Goal: Task Accomplishment & Management: Use online tool/utility

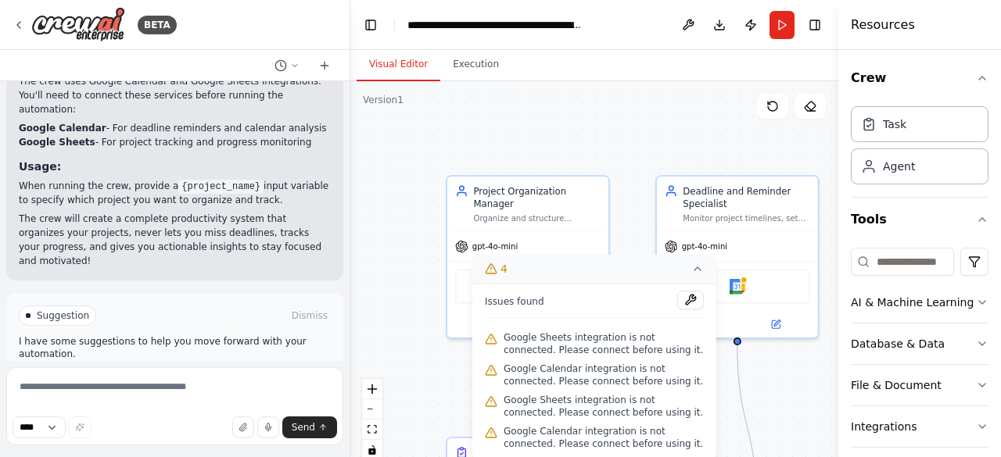
click at [694, 269] on icon at bounding box center [697, 269] width 13 height 13
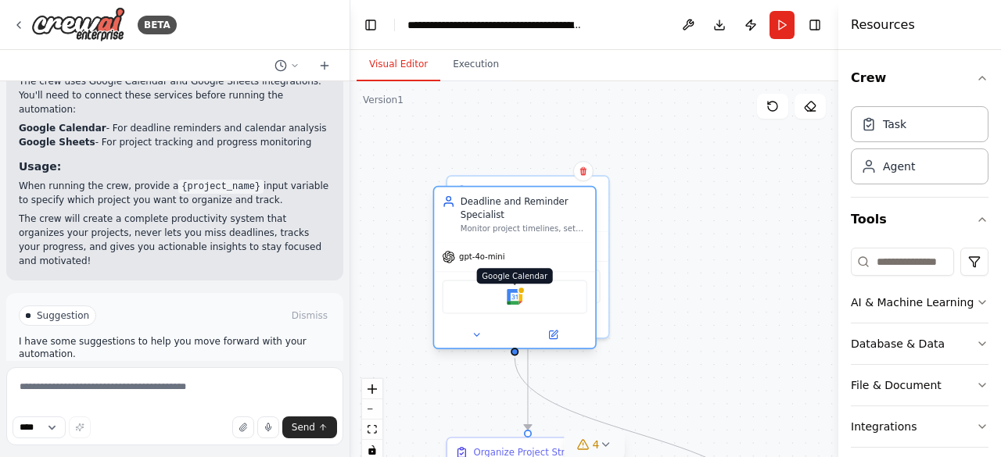
drag, startPoint x: 733, startPoint y: 276, endPoint x: 507, endPoint y: 278, distance: 226.7
click at [507, 289] on img at bounding box center [515, 297] width 16 height 16
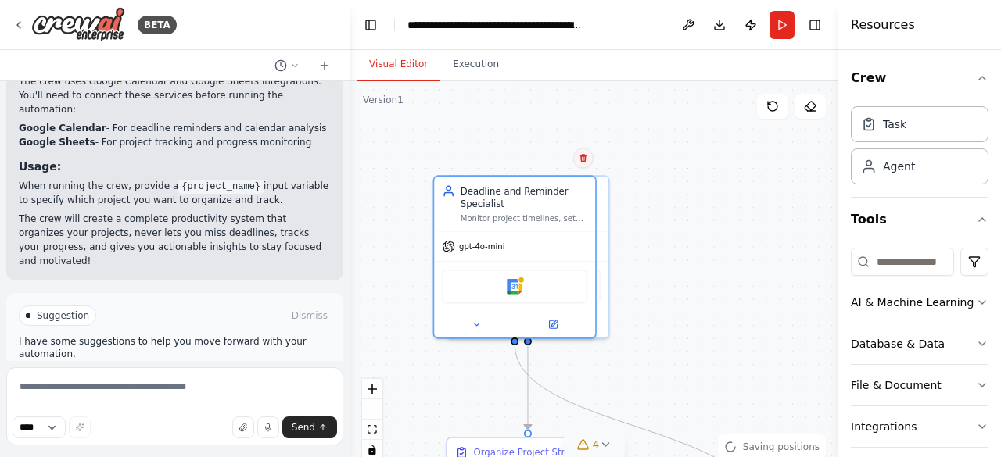
click at [581, 163] on icon at bounding box center [583, 157] width 9 height 9
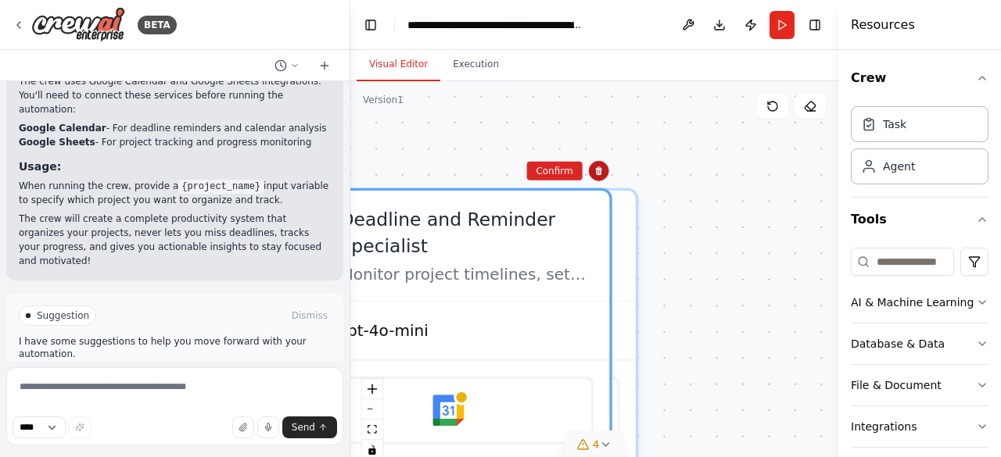
click at [599, 168] on icon at bounding box center [598, 171] width 6 height 9
click at [598, 168] on icon at bounding box center [598, 171] width 6 height 9
click at [571, 167] on button "Confirm" at bounding box center [554, 171] width 56 height 19
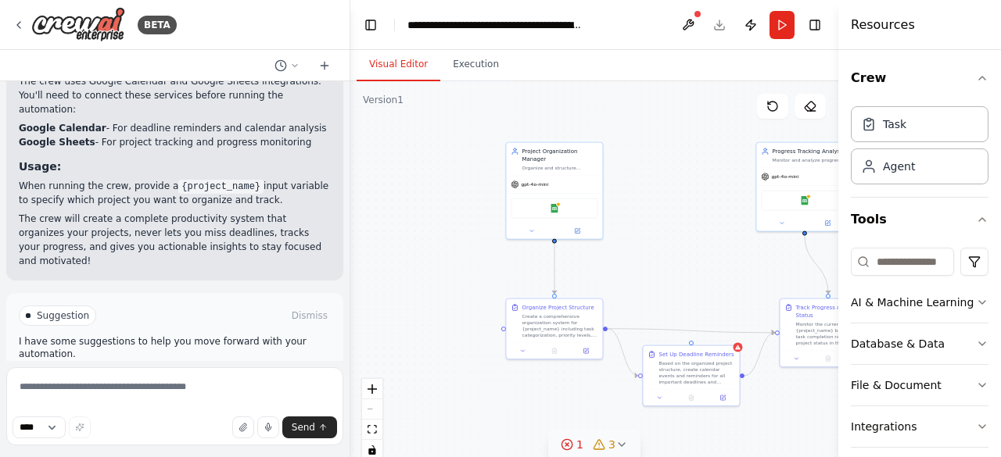
drag, startPoint x: 721, startPoint y: 331, endPoint x: 726, endPoint y: 253, distance: 77.6
click at [726, 253] on div ".deletable-edge-delete-btn { width: 20px; height: 20px; border: 0px solid #ffff…" at bounding box center [594, 276] width 488 height 391
click at [579, 162] on div "Project Organization Manager Organize and structure personal projects by creati…" at bounding box center [553, 158] width 96 height 33
click at [588, 126] on icon at bounding box center [589, 125] width 6 height 9
click at [557, 127] on button "Confirm" at bounding box center [545, 125] width 56 height 19
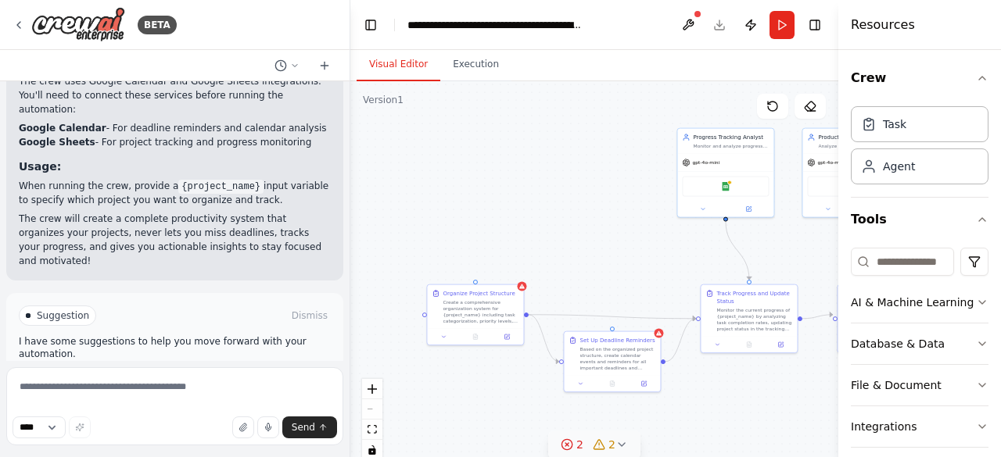
drag, startPoint x: 621, startPoint y: 273, endPoint x: 549, endPoint y: 284, distance: 72.8
click at [549, 284] on div ".deletable-edge-delete-btn { width: 20px; height: 20px; border: 0px solid #ffff…" at bounding box center [594, 276] width 488 height 391
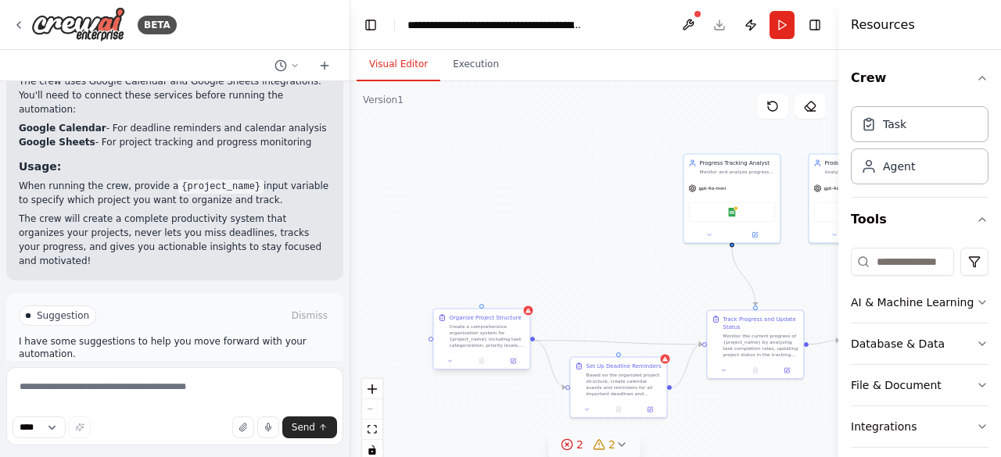
click at [508, 337] on div "Create a comprehensive organization system for {project_name} including task ca…" at bounding box center [487, 336] width 76 height 25
drag, startPoint x: 513, startPoint y: 305, endPoint x: 514, endPoint y: 293, distance: 11.8
click at [514, 293] on div "Confirm" at bounding box center [517, 294] width 27 height 27
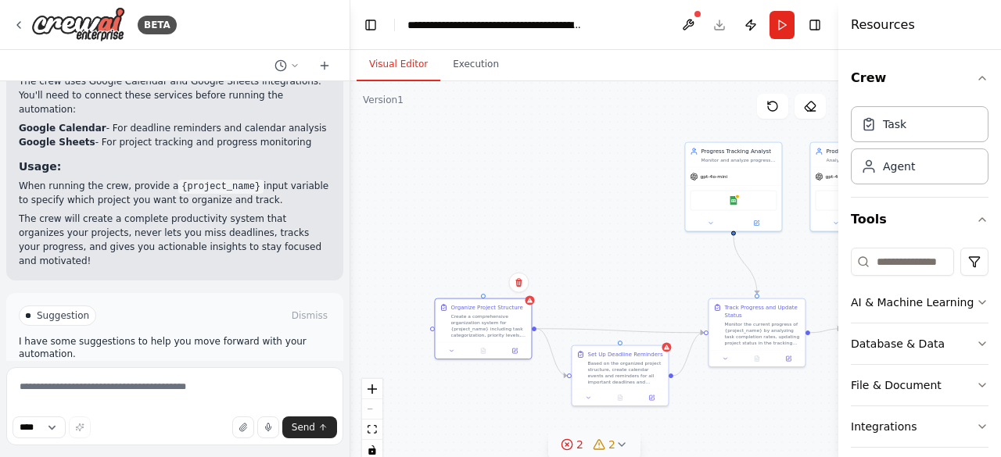
click at [514, 293] on div "Confirm" at bounding box center [518, 283] width 27 height 27
click at [516, 285] on icon at bounding box center [518, 282] width 9 height 9
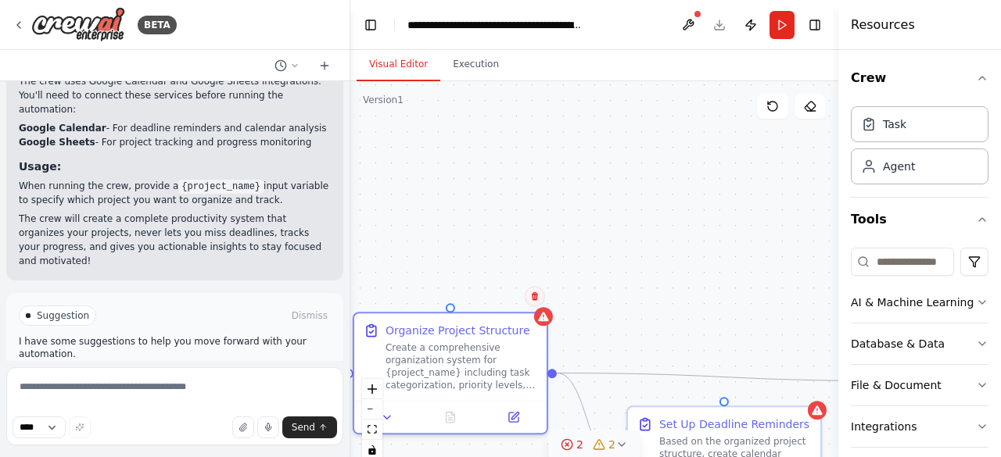
click at [516, 285] on div ".deletable-edge-delete-btn { width: 20px; height: 20px; border: 0px solid #ffff…" at bounding box center [594, 276] width 488 height 391
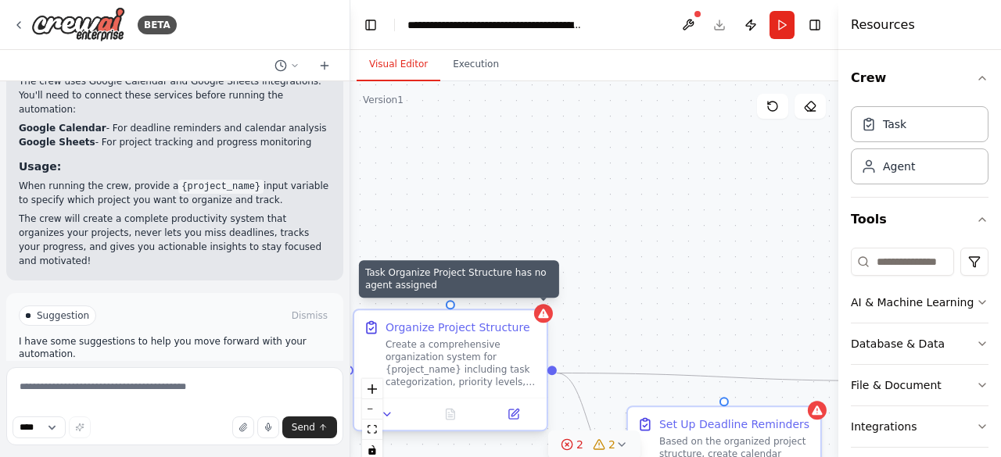
click at [542, 316] on icon at bounding box center [543, 313] width 10 height 9
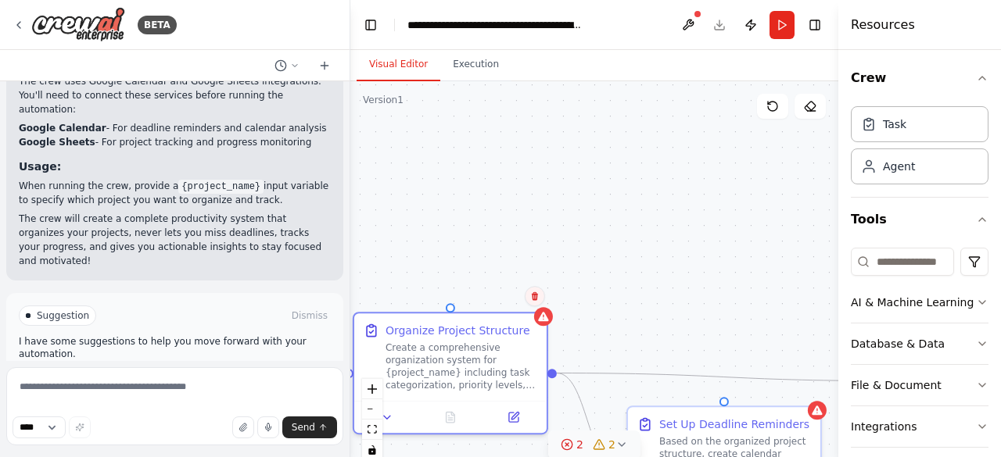
click at [536, 305] on button at bounding box center [535, 296] width 20 height 20
click at [496, 296] on button "Confirm" at bounding box center [491, 296] width 56 height 19
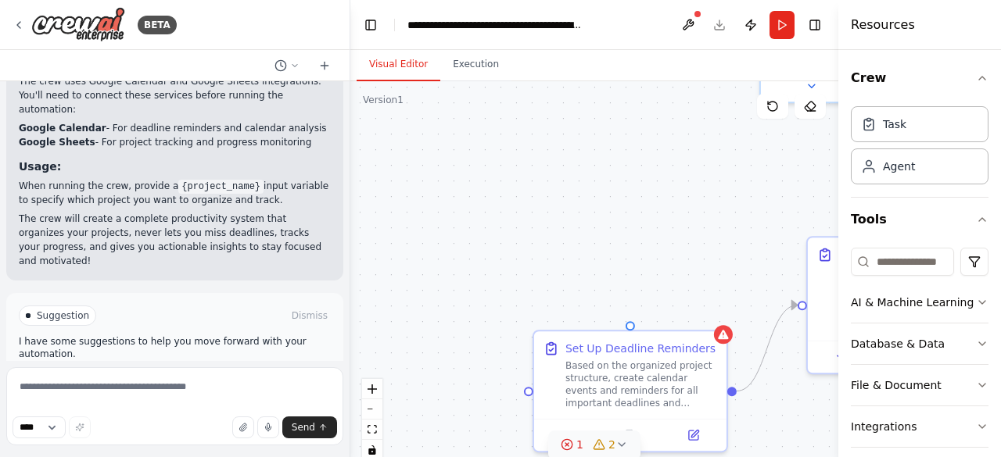
drag, startPoint x: 555, startPoint y: 304, endPoint x: 431, endPoint y: 183, distance: 173.6
click at [431, 183] on div ".deletable-edge-delete-btn { width: 20px; height: 20px; border: 0px solid #ffff…" at bounding box center [594, 276] width 488 height 391
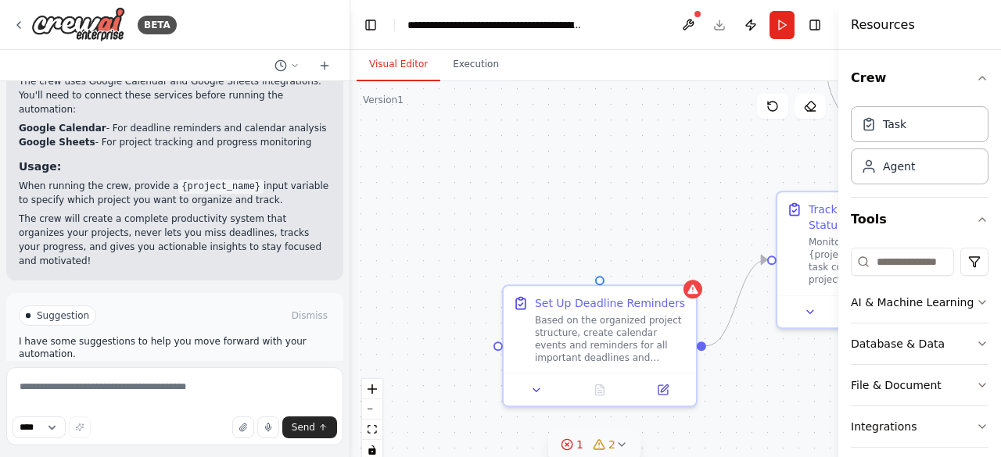
drag, startPoint x: 541, startPoint y: 231, endPoint x: 407, endPoint y: 174, distance: 145.8
click at [407, 174] on div ".deletable-edge-delete-btn { width: 20px; height: 20px; border: 0px solid #ffff…" at bounding box center [594, 276] width 488 height 391
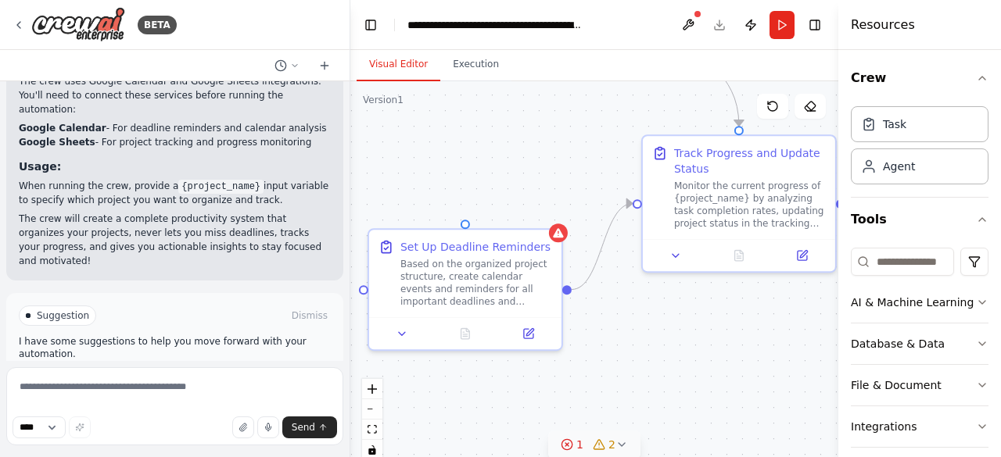
click at [474, 192] on div ".deletable-edge-delete-btn { width: 20px; height: 20px; border: 0px solid #ffff…" at bounding box center [594, 276] width 488 height 391
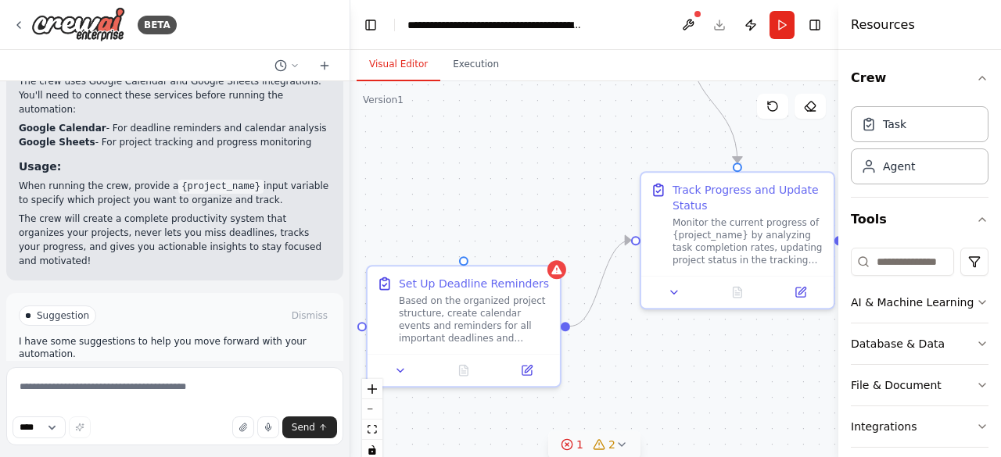
drag, startPoint x: 613, startPoint y: 169, endPoint x: 605, endPoint y: 215, distance: 46.8
click at [605, 215] on div ".deletable-edge-delete-btn { width: 20px; height: 20px; border: 0px solid #ffff…" at bounding box center [594, 276] width 488 height 391
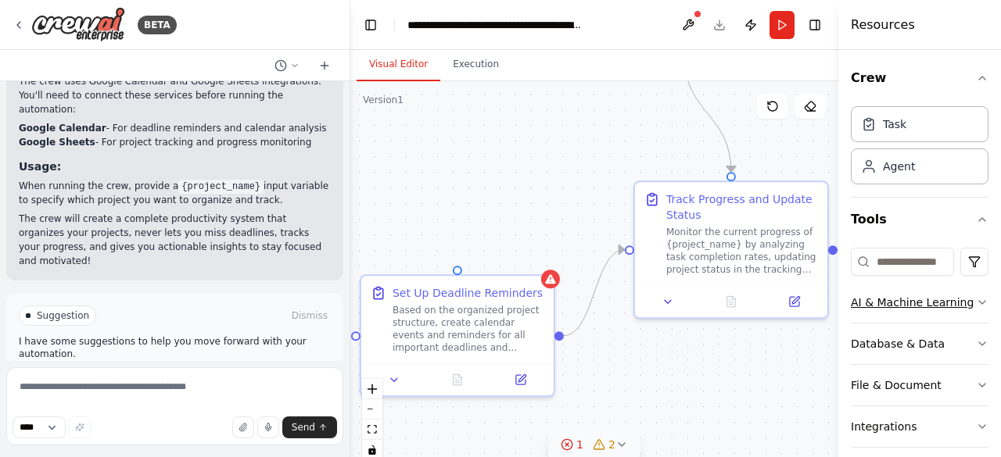
click at [905, 303] on div "AI & Machine Learning" at bounding box center [912, 303] width 123 height 16
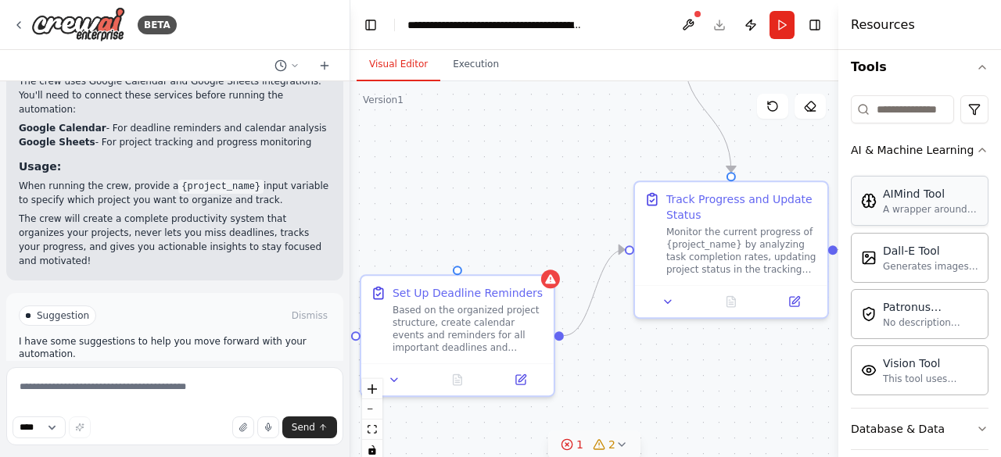
scroll to position [154, 0]
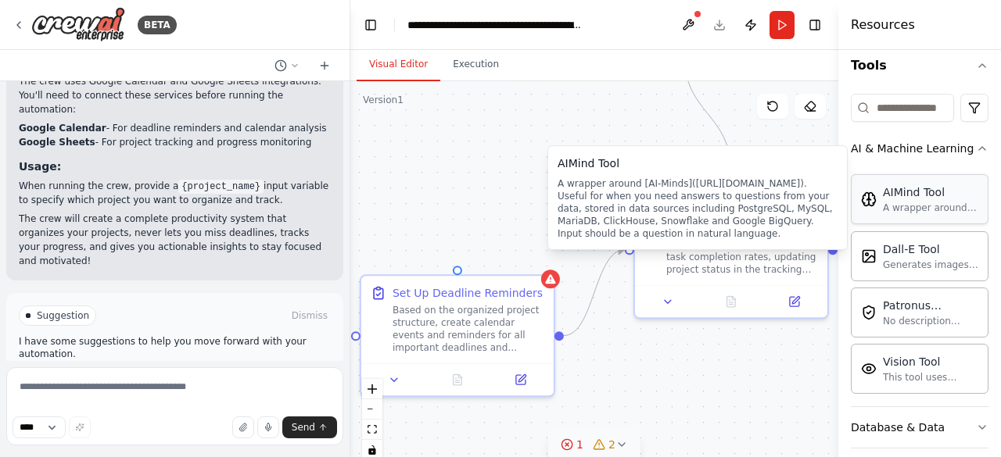
click at [923, 217] on div "AIMind Tool A wrapper around [AI-Minds]([URL][DOMAIN_NAME]). Useful for when yo…" at bounding box center [920, 199] width 138 height 50
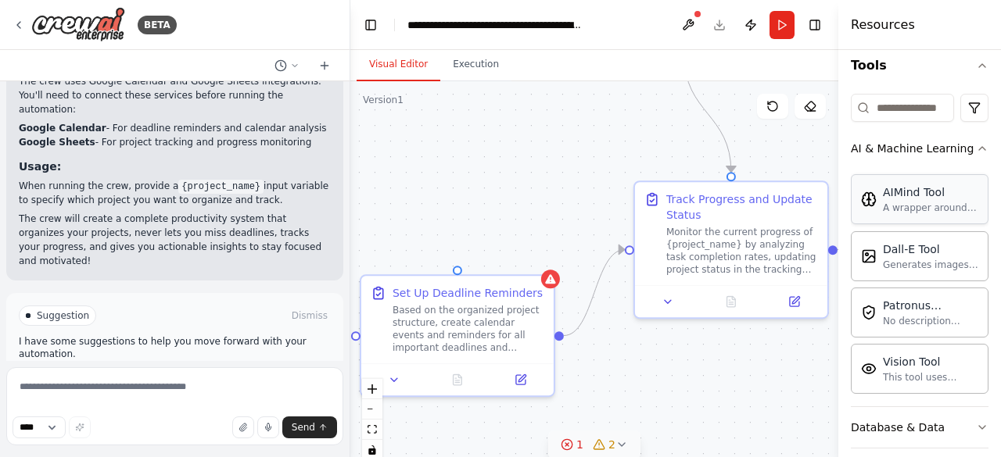
click at [924, 209] on div "A wrapper around [AI-Minds]([URL][DOMAIN_NAME]). Useful for when you need answe…" at bounding box center [930, 208] width 95 height 13
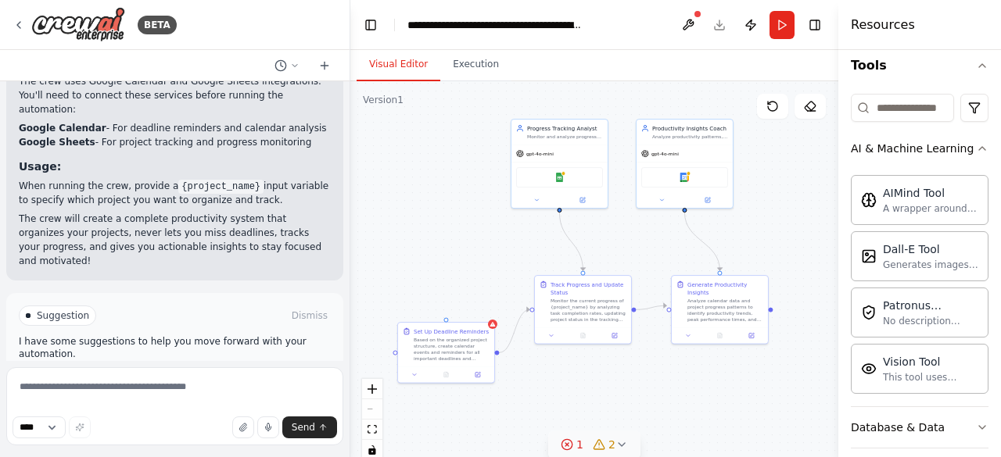
drag, startPoint x: 638, startPoint y: 180, endPoint x: 486, endPoint y: 265, distance: 174.7
click at [486, 265] on div ".deletable-edge-delete-btn { width: 20px; height: 20px; border: 0px solid #ffff…" at bounding box center [594, 276] width 488 height 391
click at [590, 131] on div "Progress Tracking Analyst Monitor and analyze progress on personal goals and pr…" at bounding box center [565, 131] width 76 height 16
click at [597, 110] on button at bounding box center [595, 101] width 20 height 20
click at [561, 110] on button "Confirm" at bounding box center [551, 101] width 56 height 19
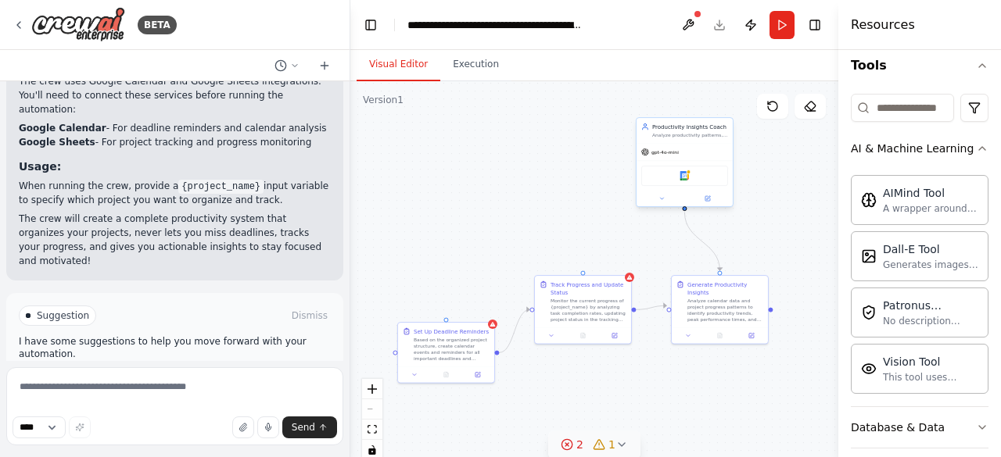
click at [727, 132] on div "Analyze productivity patterns, identify peak performance times, and provide per…" at bounding box center [690, 135] width 76 height 6
click at [722, 107] on button at bounding box center [720, 101] width 20 height 20
click at [680, 109] on button "Confirm" at bounding box center [676, 101] width 56 height 19
click at [610, 307] on div "Monitor the current progress of {project_name} by analyzing task completion rat…" at bounding box center [588, 308] width 76 height 25
click at [621, 269] on button at bounding box center [618, 259] width 20 height 20
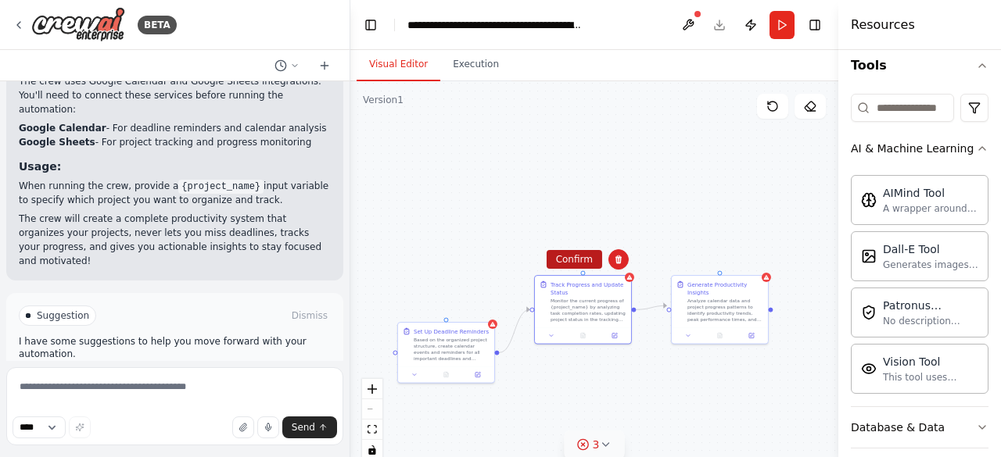
click at [577, 267] on button "Confirm" at bounding box center [575, 259] width 56 height 19
click at [719, 298] on div "Analyze calendar data and project progress patterns to identify productivity tr…" at bounding box center [725, 308] width 76 height 25
click at [758, 257] on icon at bounding box center [755, 260] width 6 height 9
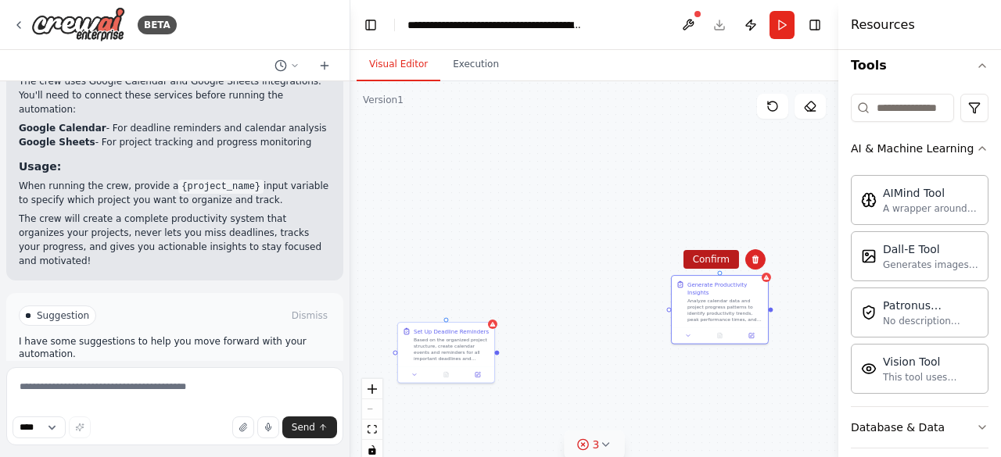
click at [715, 256] on button "Confirm" at bounding box center [711, 259] width 56 height 19
click at [477, 339] on div "Based on the organized project structure, create calendar events and reminders …" at bounding box center [452, 347] width 76 height 25
click at [484, 315] on button at bounding box center [481, 306] width 20 height 20
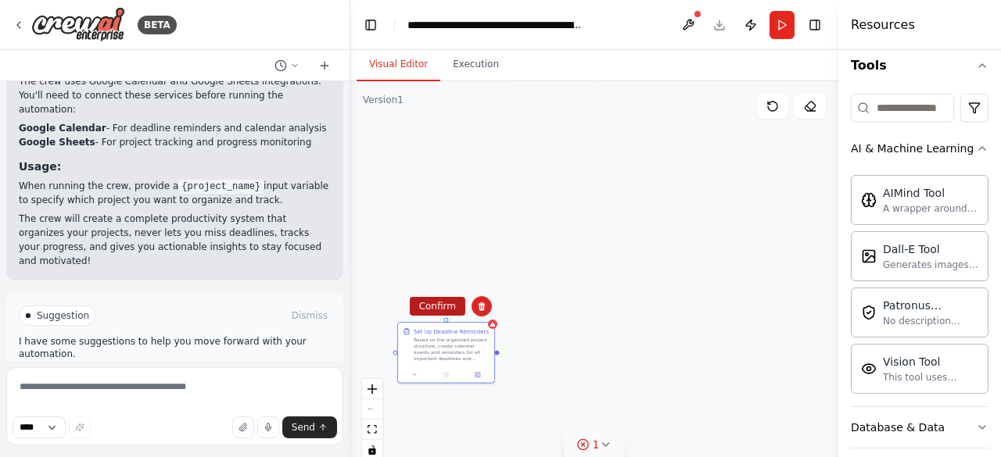
click at [446, 309] on button "Confirm" at bounding box center [438, 306] width 56 height 19
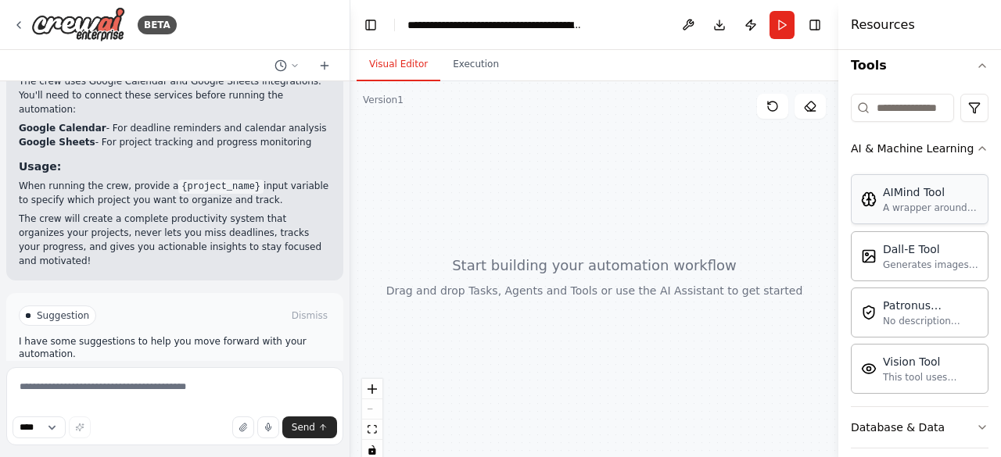
click at [899, 202] on div "A wrapper around [AI-Minds]([URL][DOMAIN_NAME]). Useful for when you need answe…" at bounding box center [930, 208] width 95 height 13
click at [485, 70] on button "Execution" at bounding box center [475, 64] width 71 height 33
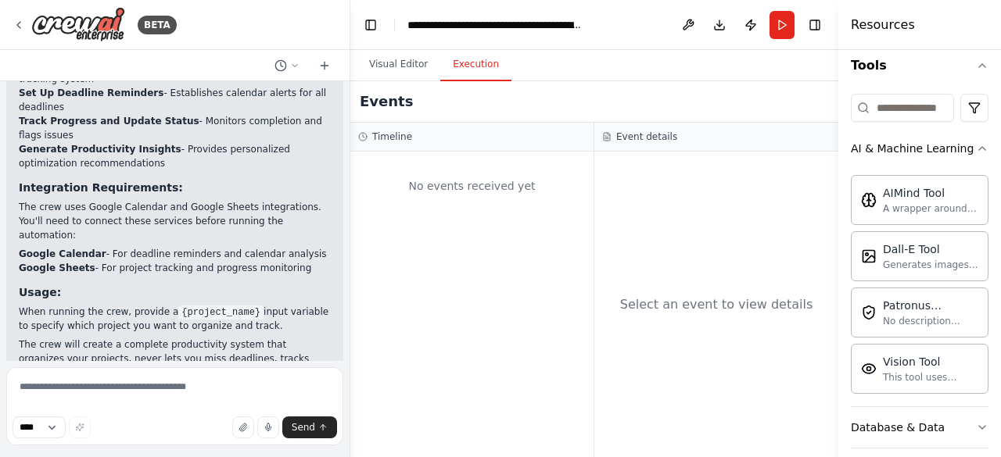
scroll to position [1682, 0]
click at [251, 425] on button "button" at bounding box center [243, 428] width 22 height 22
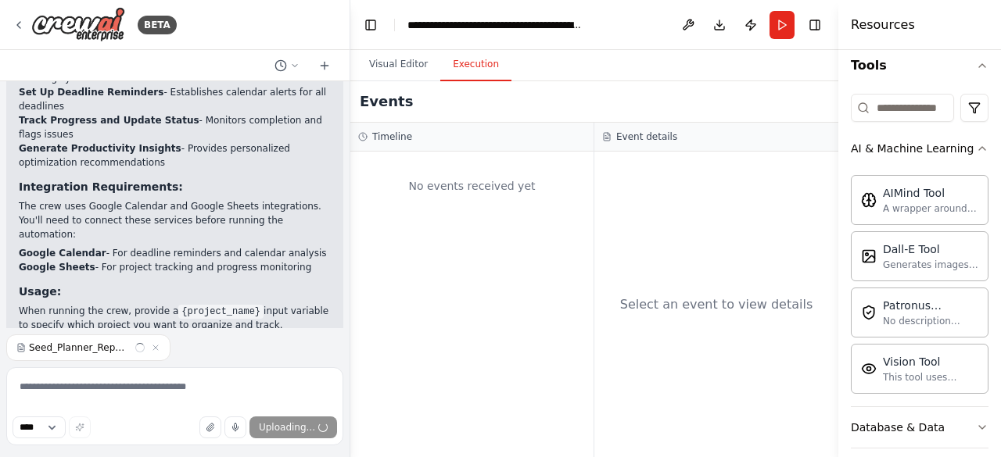
scroll to position [1839, 0]
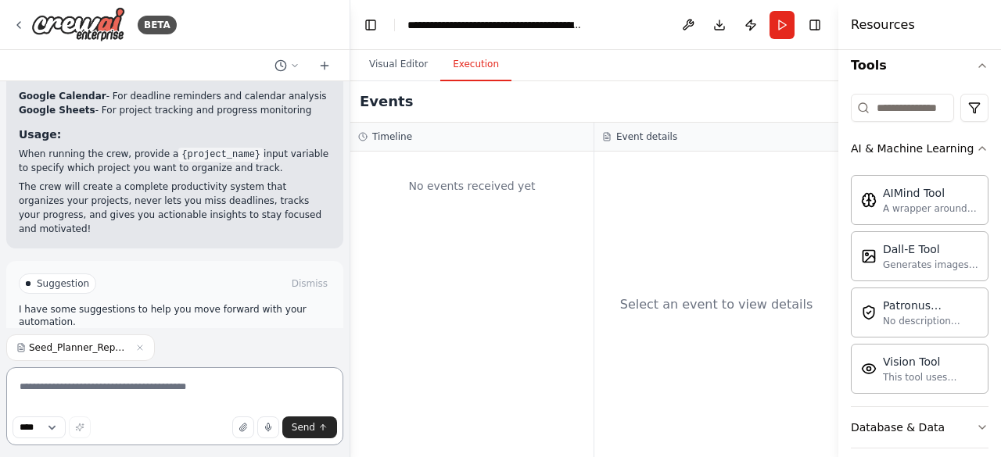
click at [160, 393] on textarea at bounding box center [174, 406] width 337 height 78
type textarea "**********"
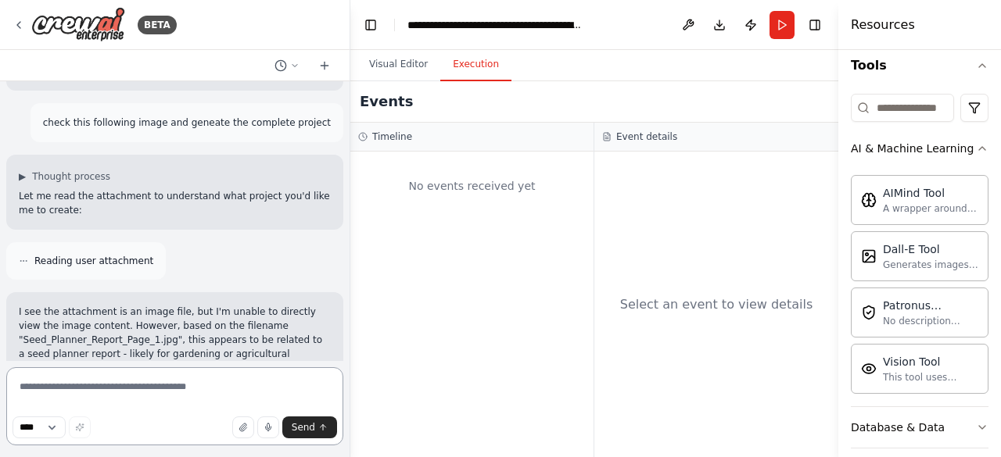
scroll to position [2011, 0]
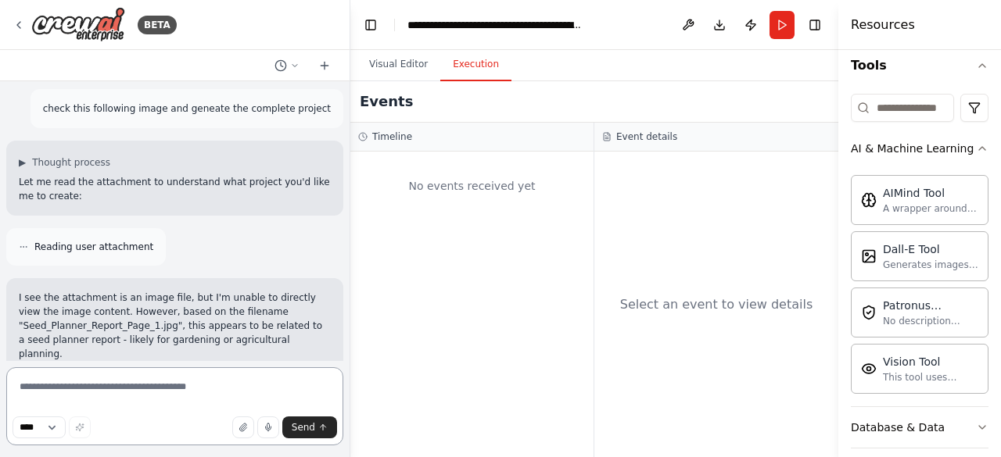
click at [130, 378] on textarea at bounding box center [174, 406] width 337 height 78
type textarea "**********"
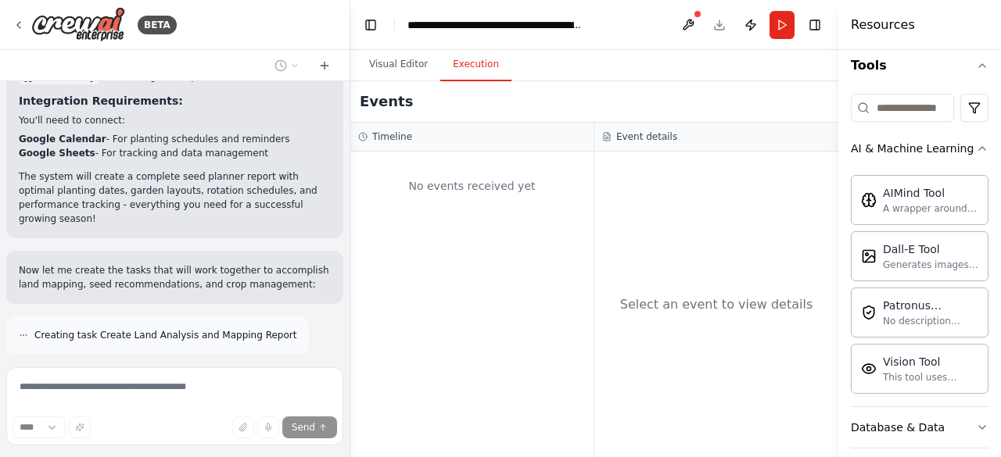
scroll to position [5023, 0]
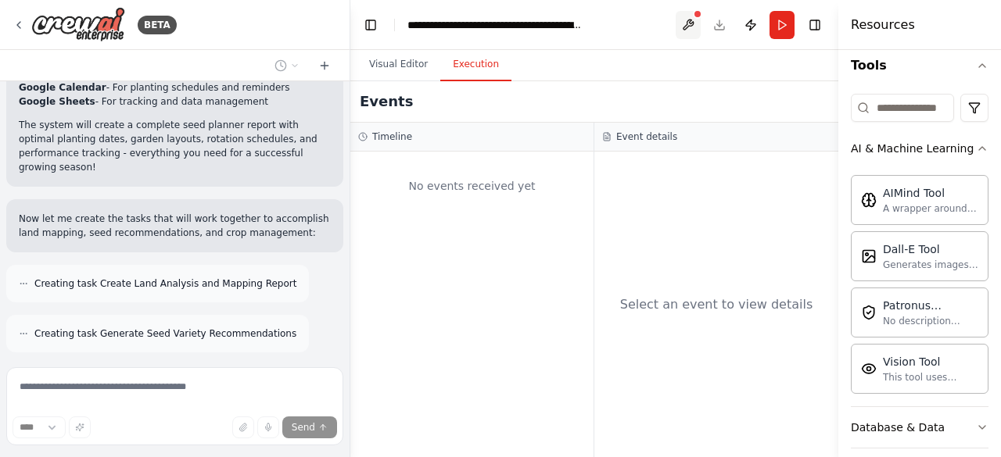
click at [687, 27] on button at bounding box center [688, 25] width 25 height 28
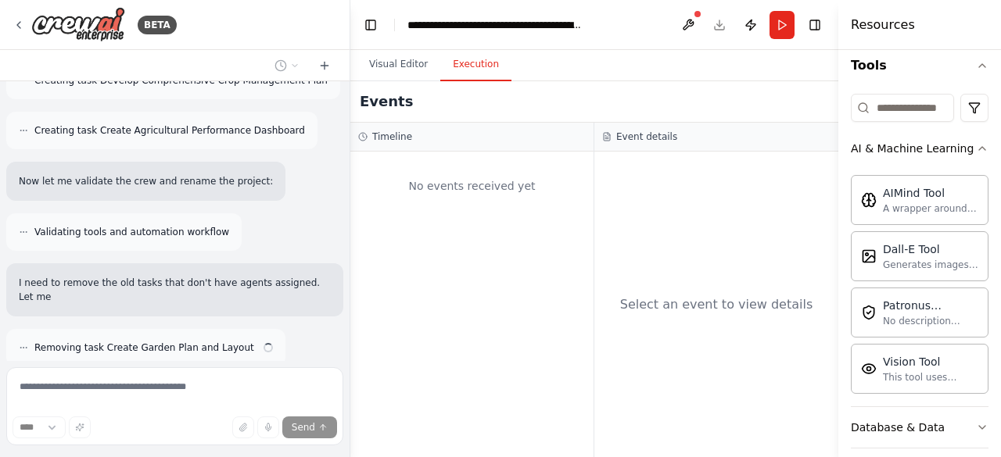
scroll to position [5341, 0]
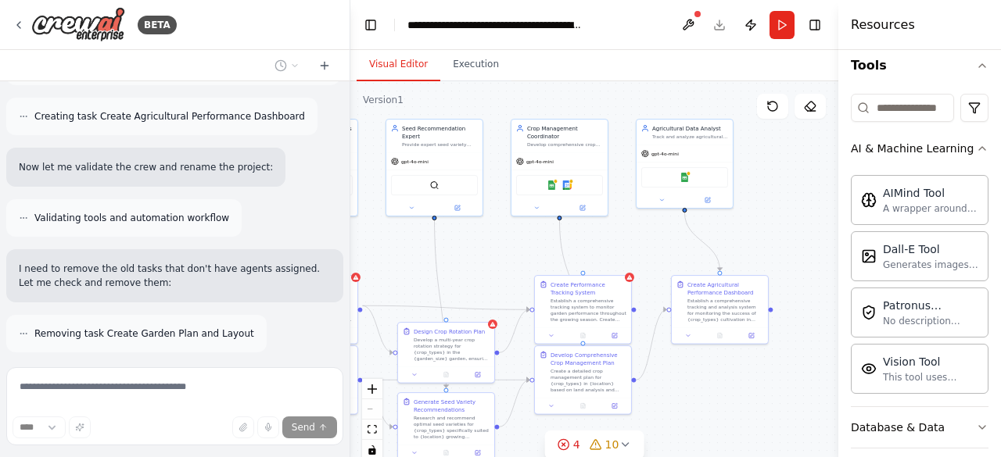
click at [403, 59] on button "Visual Editor" at bounding box center [399, 64] width 84 height 33
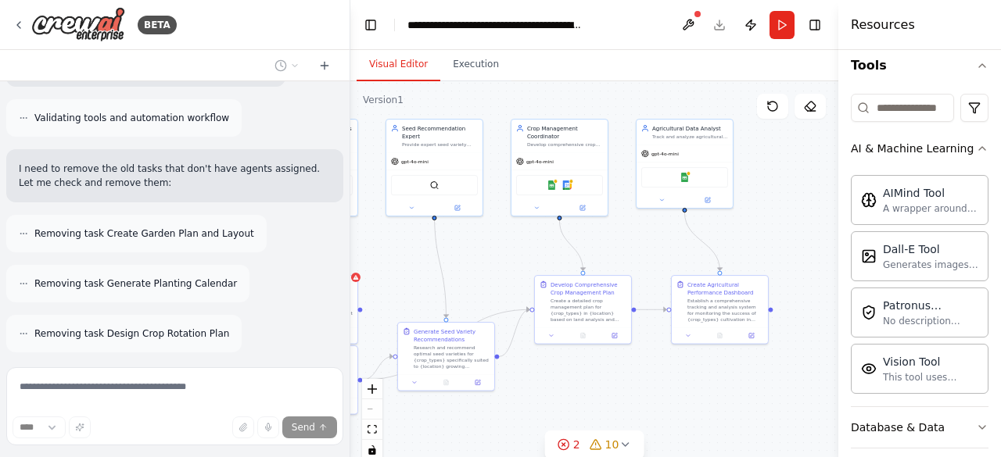
scroll to position [5491, 0]
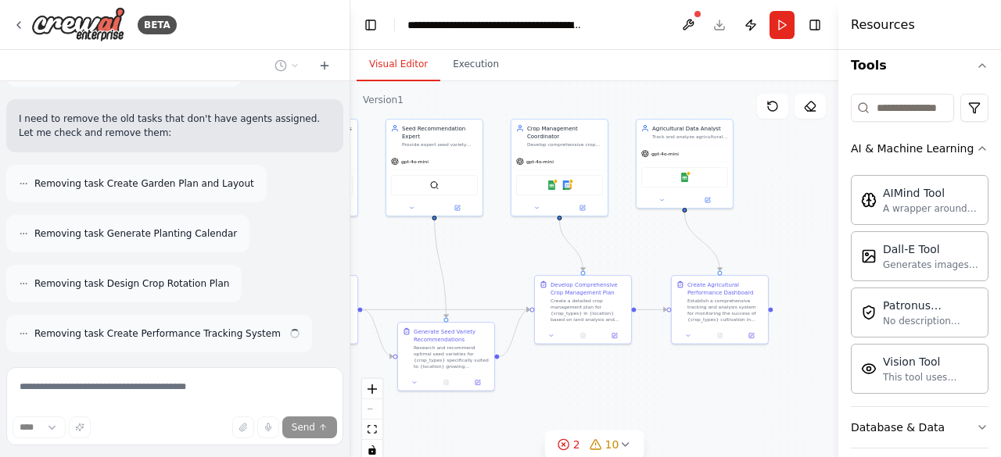
click at [374, 410] on div "React Flow controls" at bounding box center [372, 419] width 20 height 81
click at [374, 423] on button "fit view" at bounding box center [372, 430] width 20 height 20
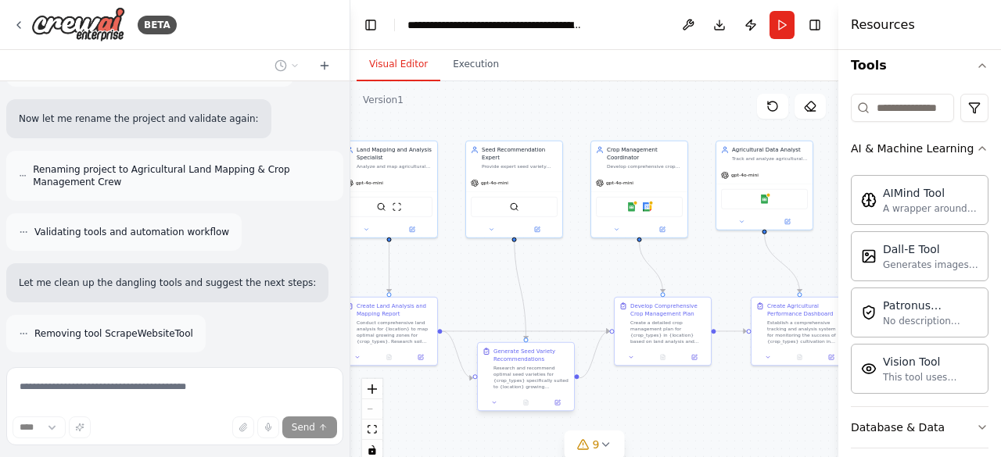
scroll to position [5807, 0]
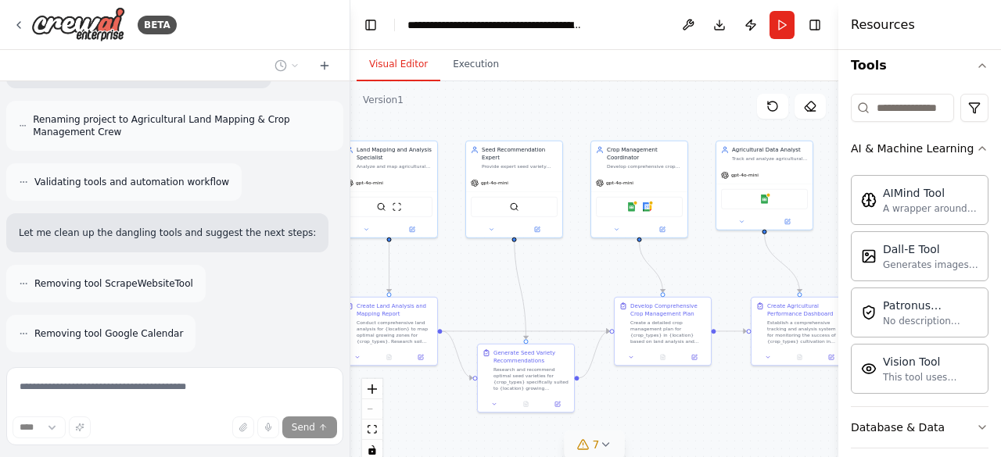
click at [604, 452] on button "7" at bounding box center [594, 445] width 60 height 29
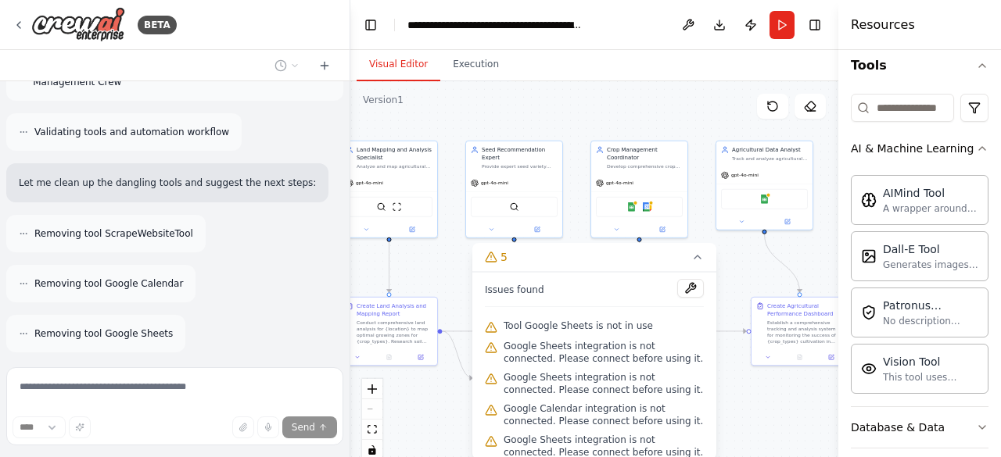
scroll to position [5907, 0]
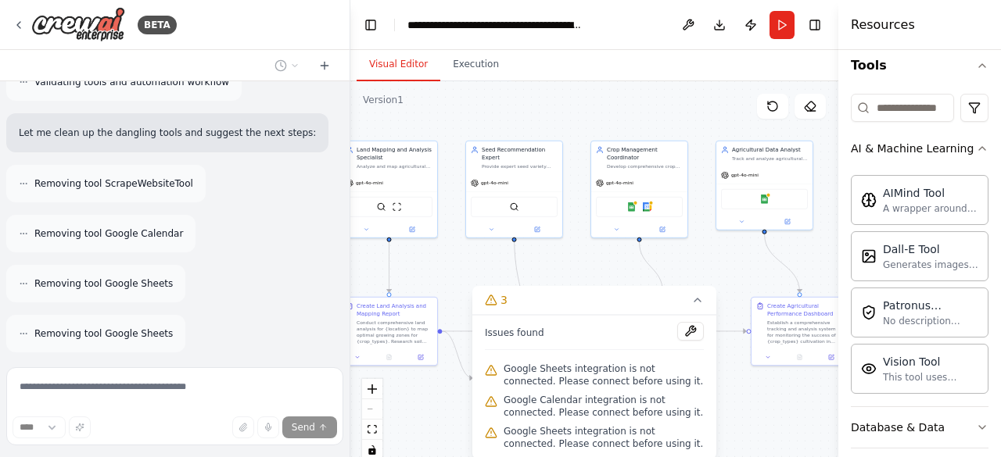
click at [699, 258] on div ".deletable-edge-delete-btn { width: 20px; height: 20px; border: 0px solid #ffff…" at bounding box center [594, 276] width 488 height 391
click at [702, 301] on icon at bounding box center [697, 300] width 13 height 13
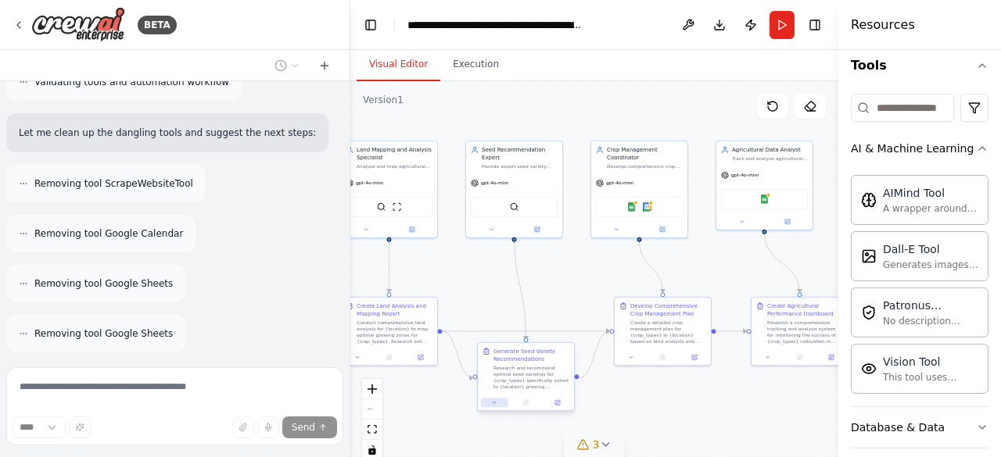
click at [499, 404] on button at bounding box center [494, 402] width 27 height 9
click at [666, 409] on div ".deletable-edge-delete-btn { width: 20px; height: 20px; border: 0px solid #ffff…" at bounding box center [594, 276] width 488 height 391
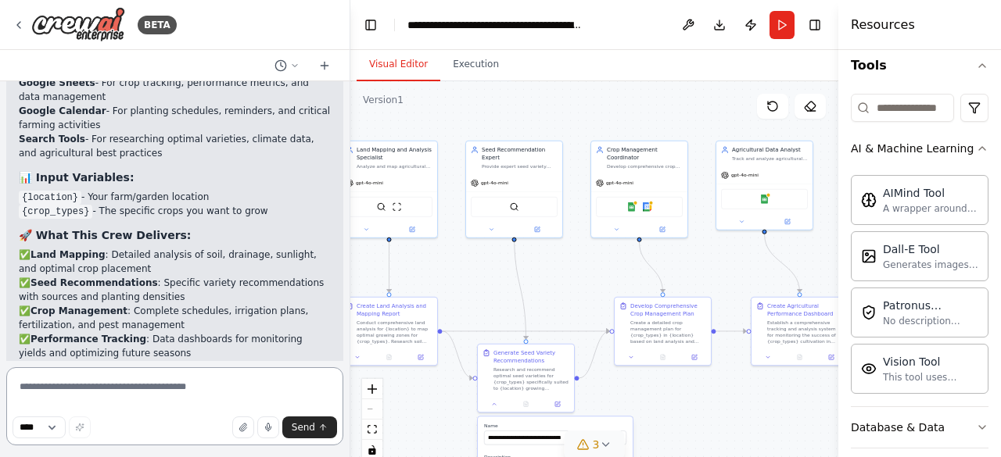
scroll to position [6621, 0]
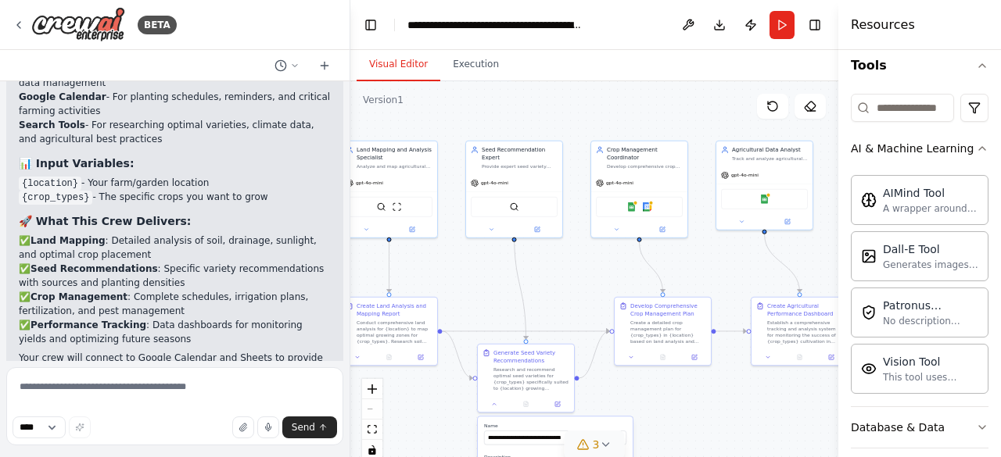
click at [551, 423] on label "Name" at bounding box center [555, 426] width 142 height 6
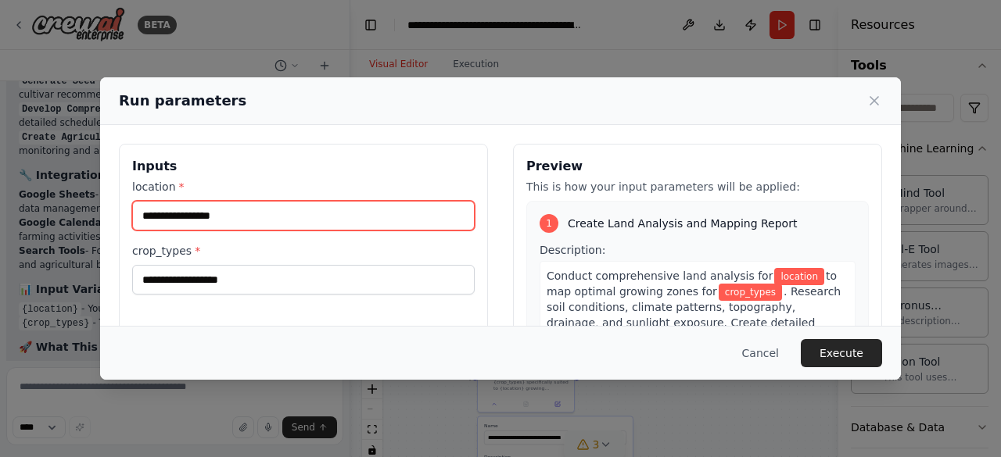
click at [355, 215] on input "location *" at bounding box center [303, 216] width 342 height 30
type input "******"
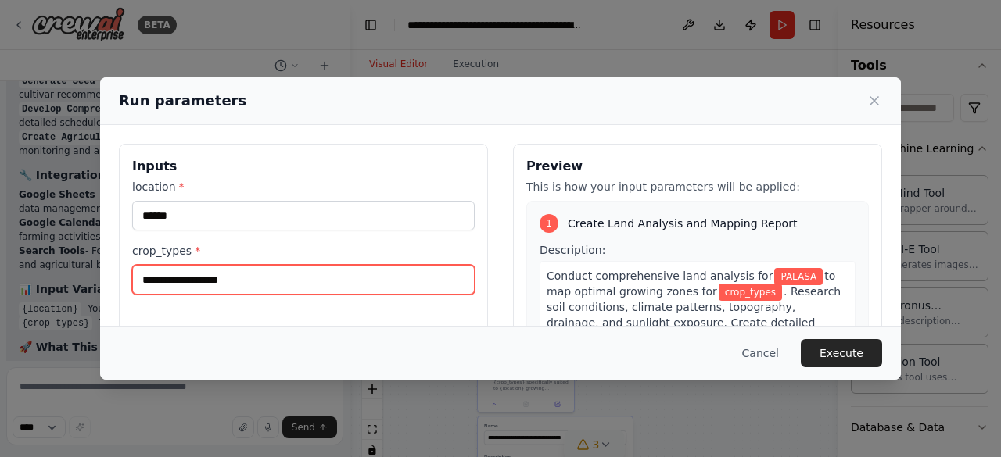
click at [333, 281] on input "crop_types *" at bounding box center [303, 280] width 342 height 30
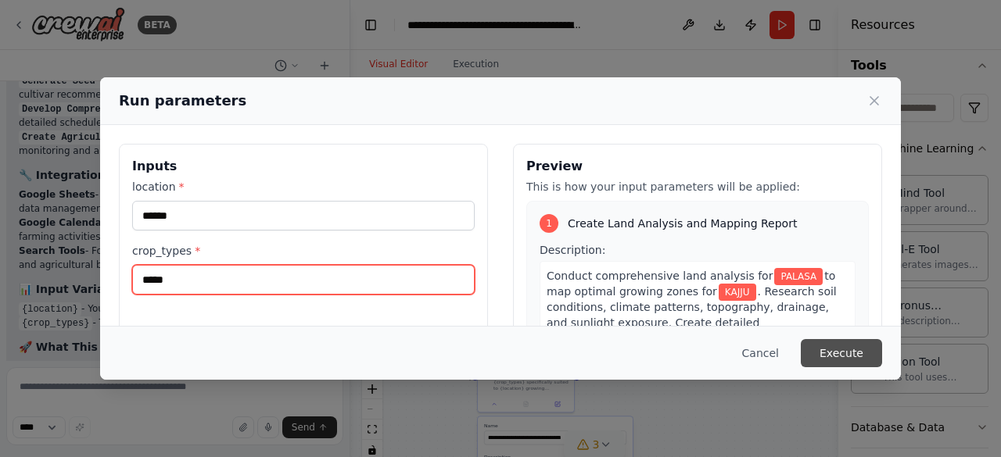
type input "*****"
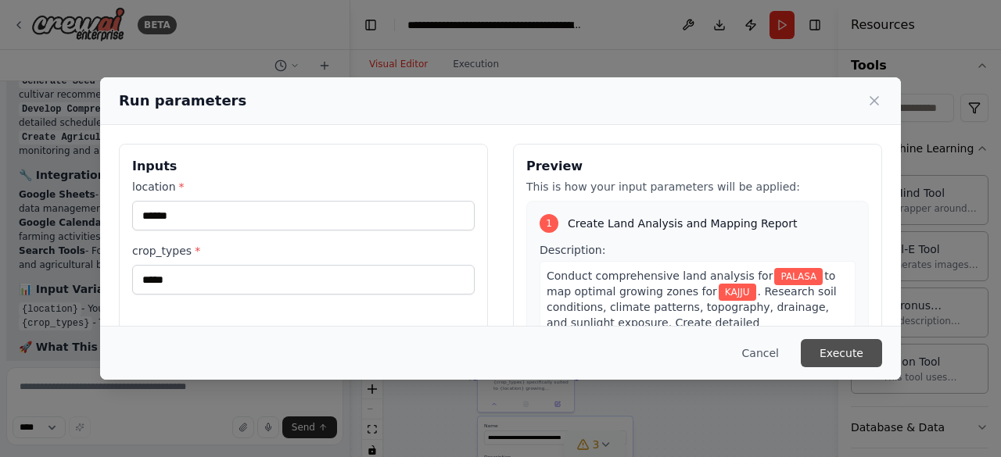
click at [862, 350] on button "Execute" at bounding box center [841, 353] width 81 height 28
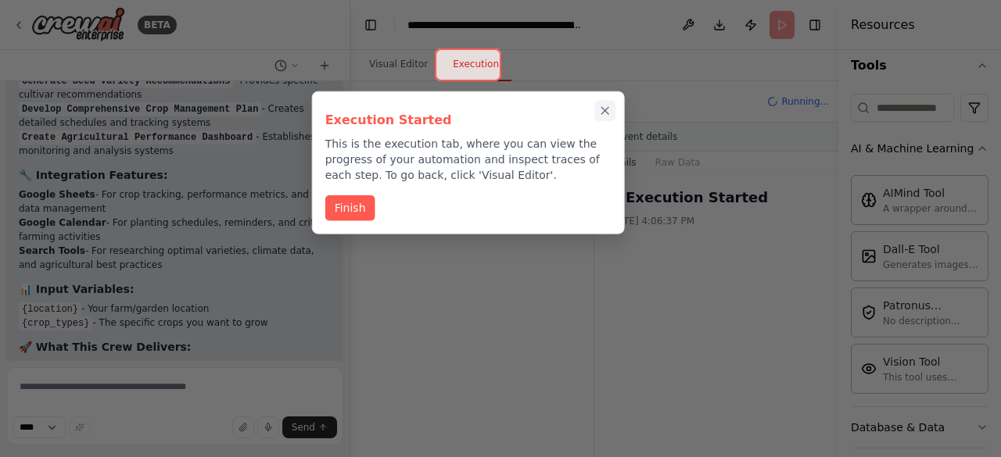
click at [605, 108] on icon "Close walkthrough" at bounding box center [605, 111] width 14 height 14
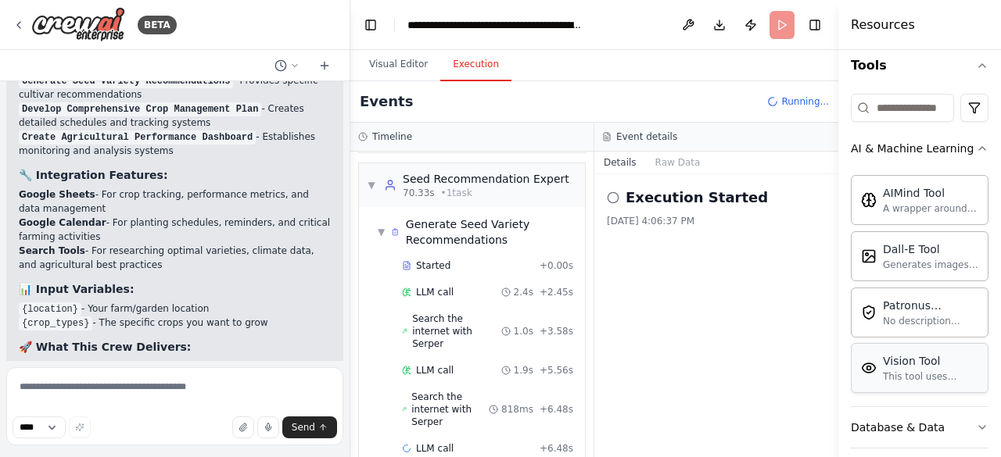
scroll to position [331, 0]
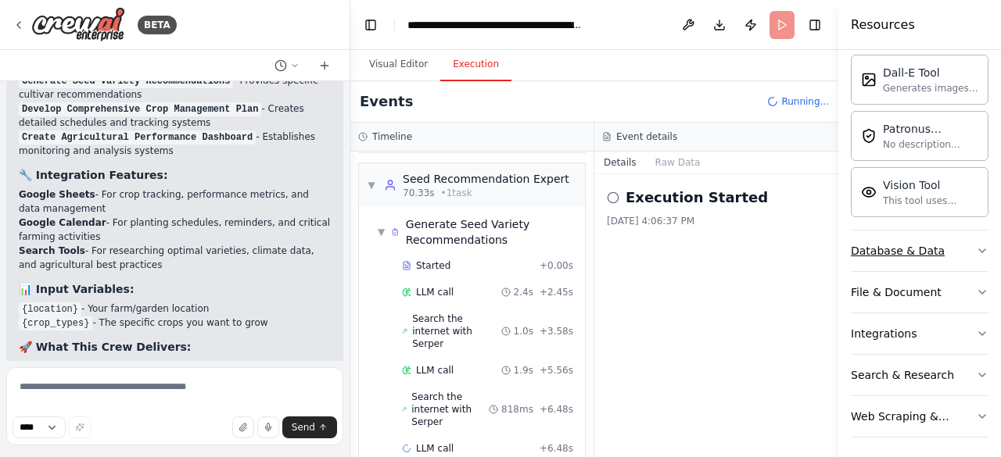
click at [976, 249] on icon "button" at bounding box center [982, 251] width 13 height 13
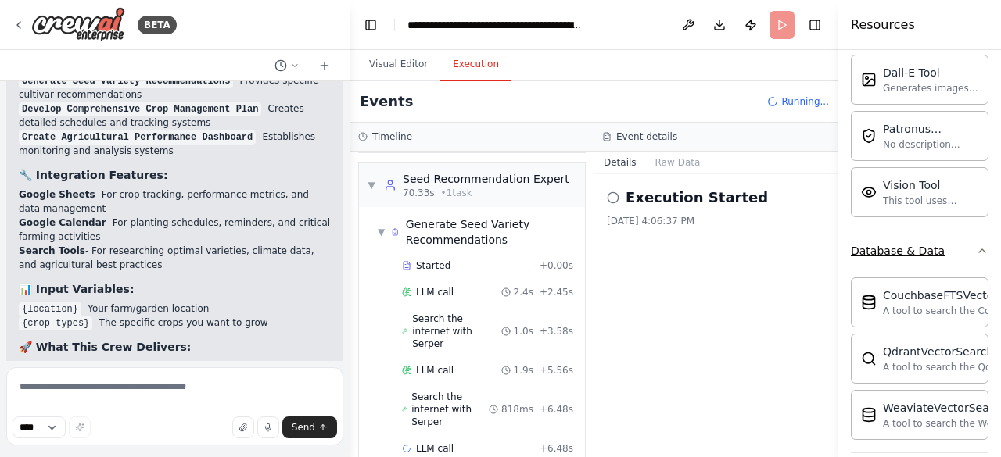
click at [976, 249] on icon "button" at bounding box center [982, 251] width 13 height 13
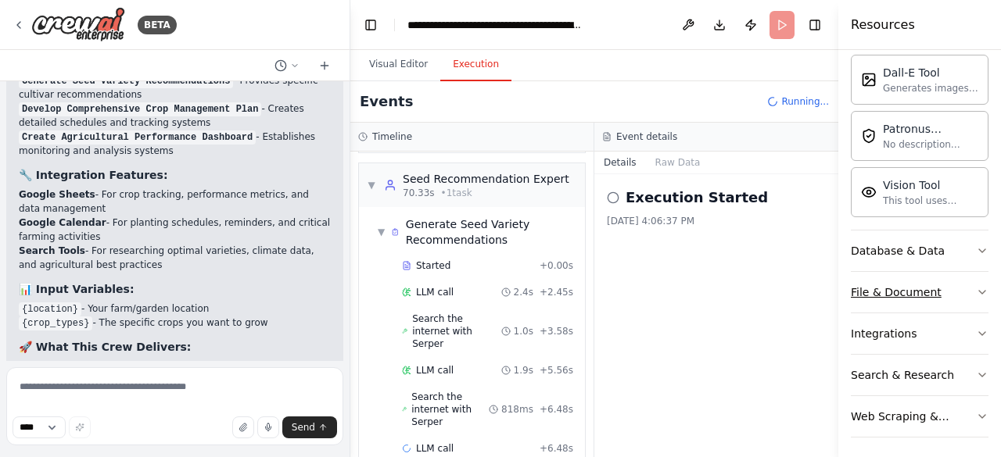
click at [976, 287] on icon "button" at bounding box center [982, 292] width 13 height 13
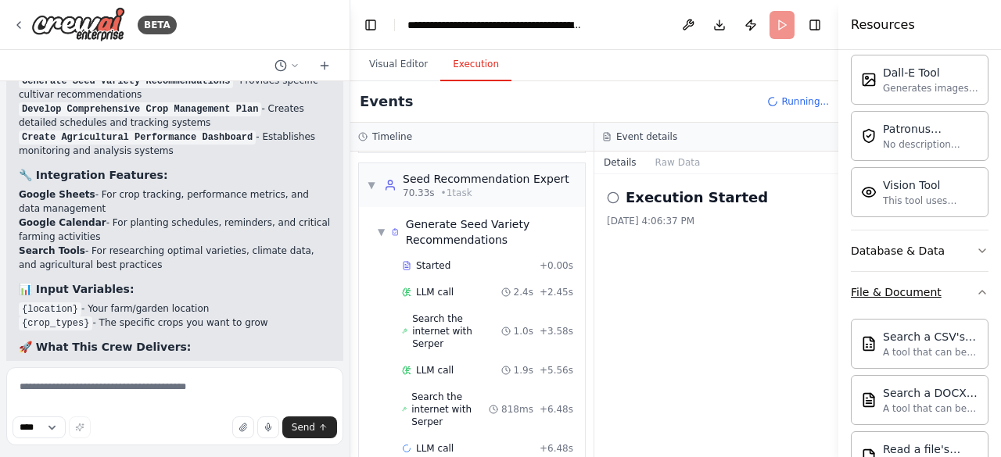
click at [976, 287] on icon "button" at bounding box center [982, 292] width 13 height 13
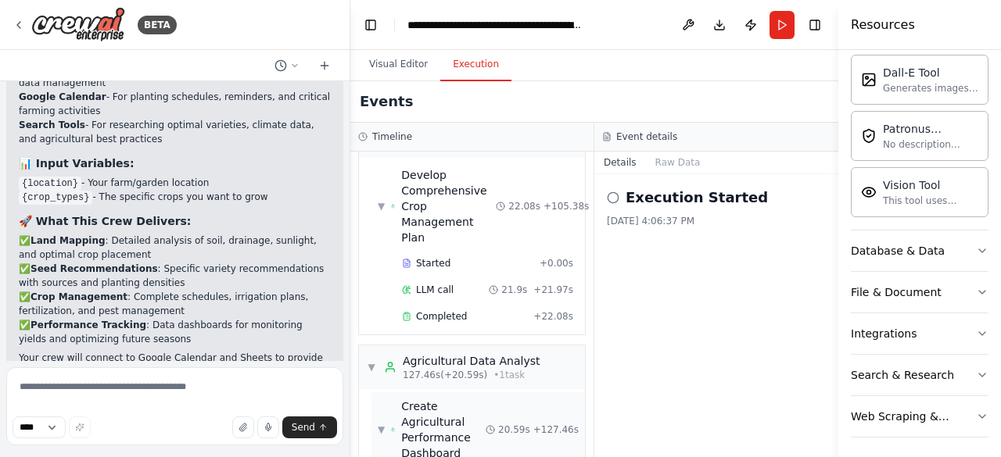
scroll to position [1260, 0]
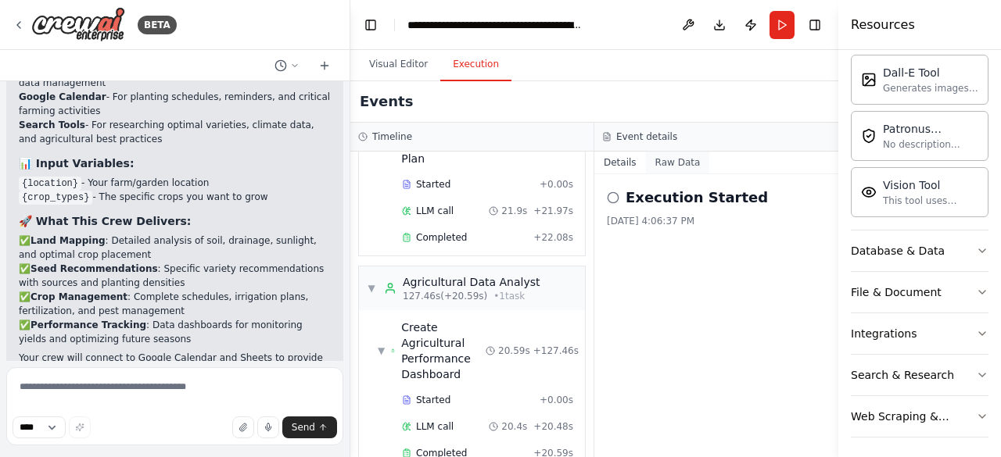
click at [666, 162] on button "Raw Data" at bounding box center [678, 163] width 64 height 22
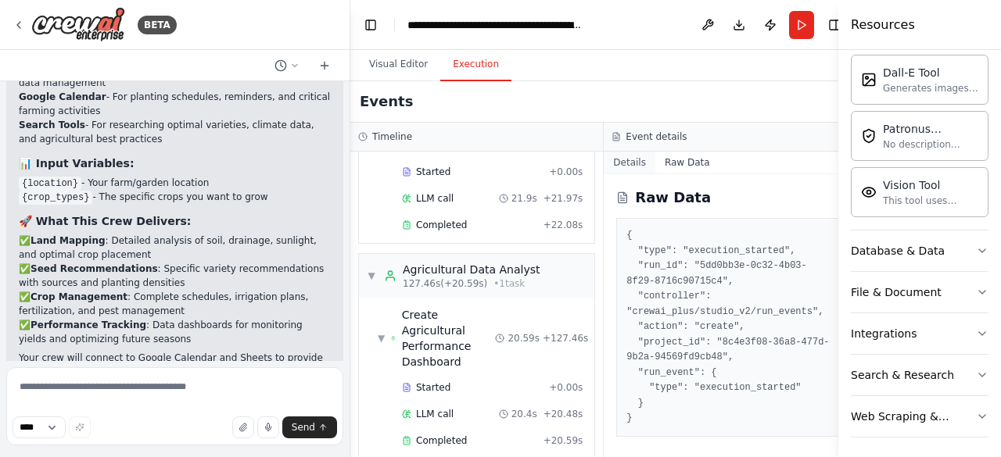
click at [627, 161] on button "Details" at bounding box center [630, 163] width 52 height 22
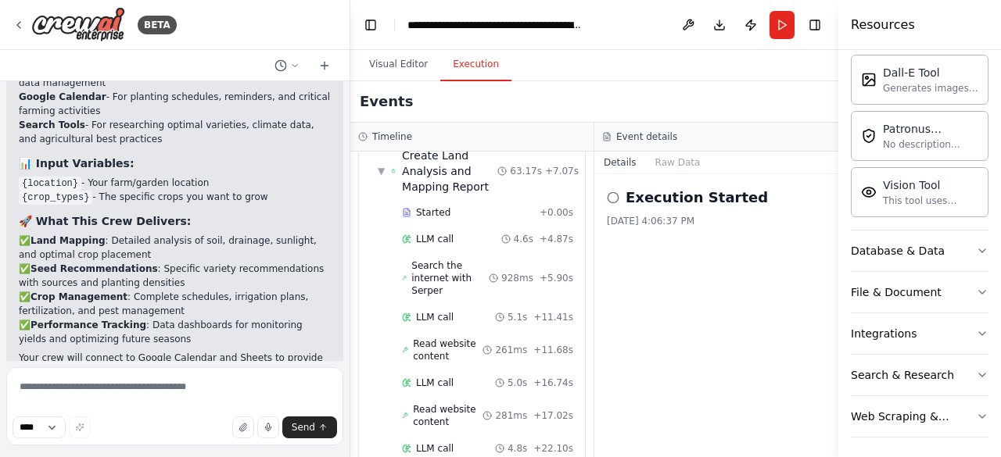
scroll to position [0, 0]
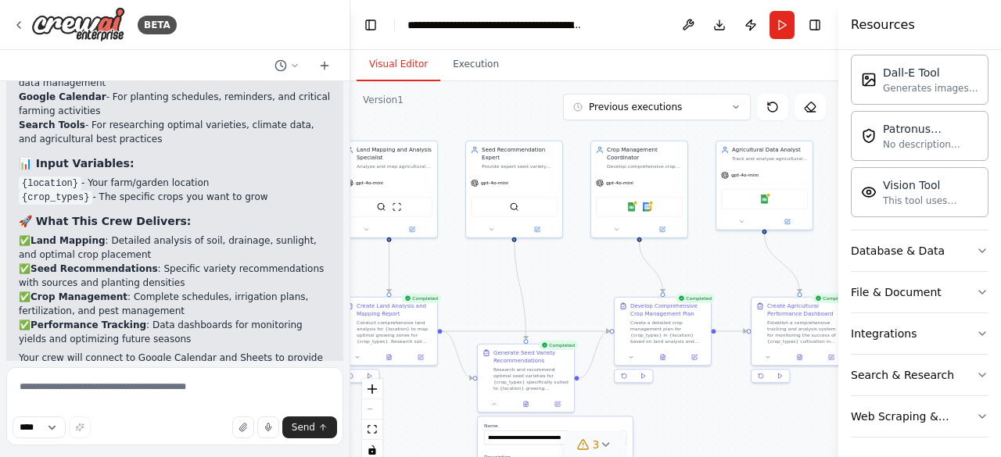
click at [403, 63] on button "Visual Editor" at bounding box center [399, 64] width 84 height 33
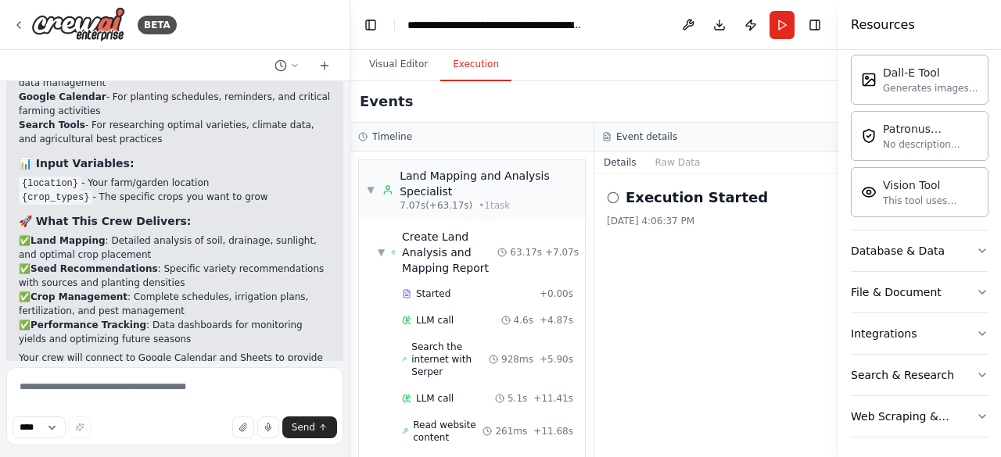
click at [469, 72] on button "Execution" at bounding box center [475, 64] width 71 height 33
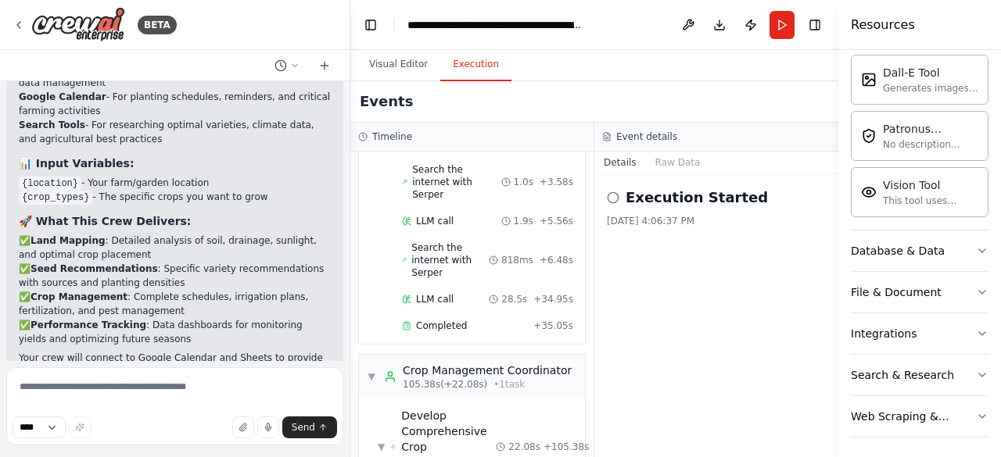
scroll to position [1260, 0]
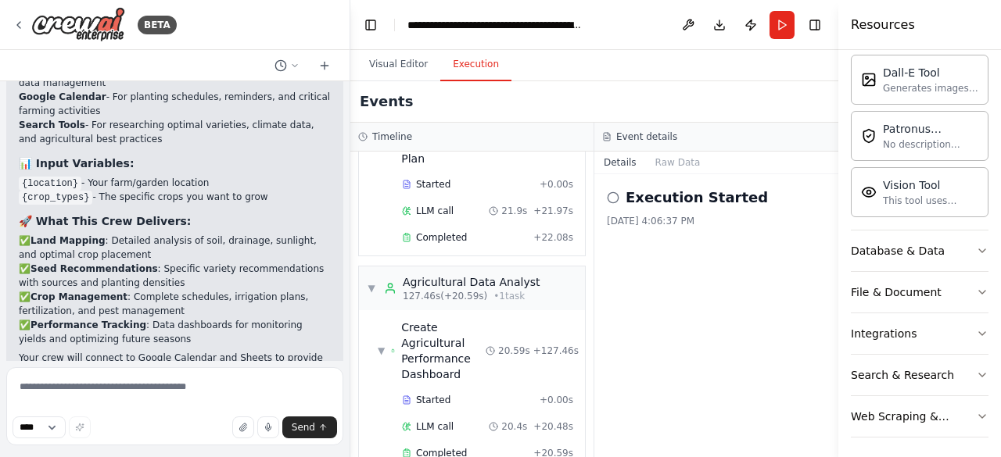
click at [641, 209] on div "Execution Started [DATE] 4:06:37 PM" at bounding box center [716, 207] width 219 height 41
click at [615, 196] on icon at bounding box center [613, 198] width 13 height 13
drag, startPoint x: 615, startPoint y: 196, endPoint x: 696, endPoint y: 217, distance: 83.8
click at [696, 217] on div "Execution Started [DATE] 4:06:37 PM" at bounding box center [716, 207] width 219 height 41
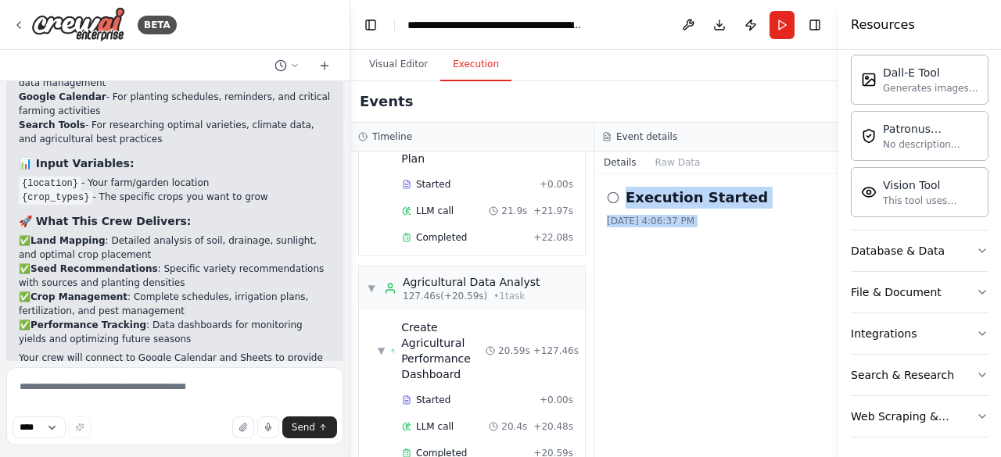
click at [696, 217] on div "[DATE] 4:06:37 PM" at bounding box center [716, 221] width 219 height 13
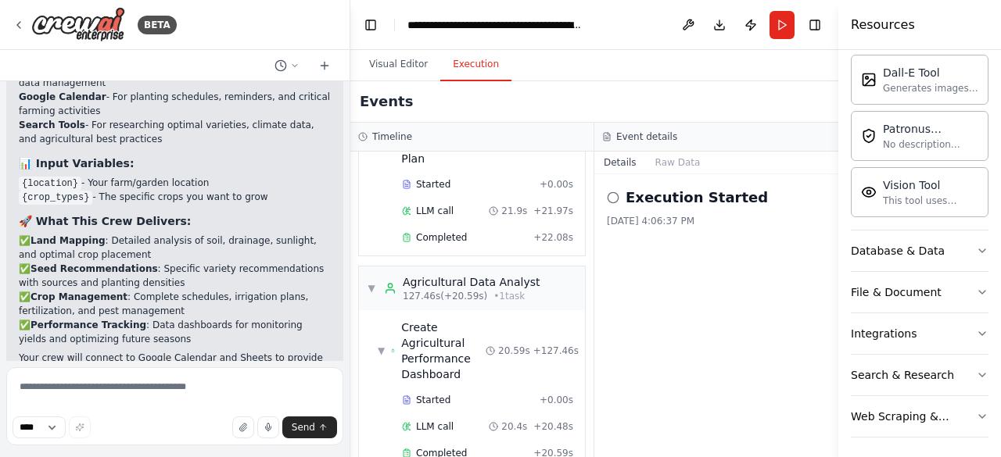
click at [743, 215] on div "[DATE] 4:06:37 PM" at bounding box center [716, 221] width 219 height 13
click at [677, 152] on button "Raw Data" at bounding box center [678, 163] width 64 height 22
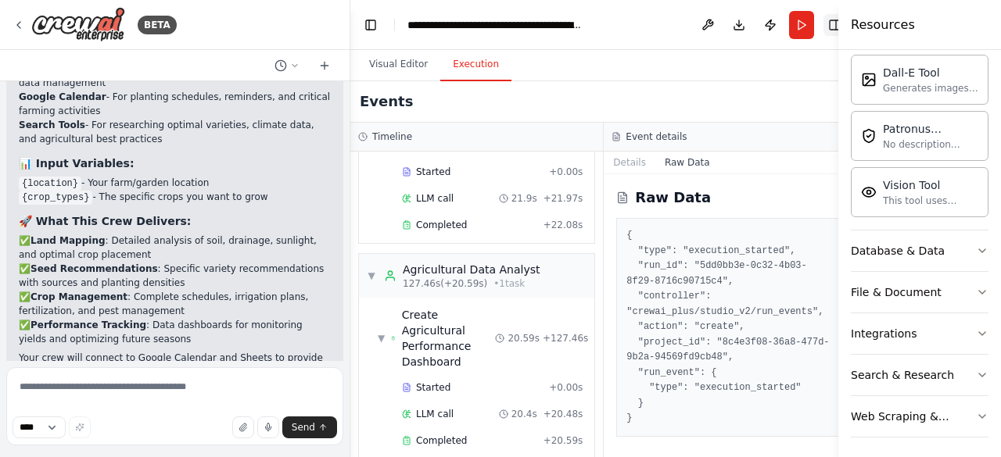
click at [823, 20] on button "Toggle Right Sidebar" at bounding box center [834, 25] width 22 height 22
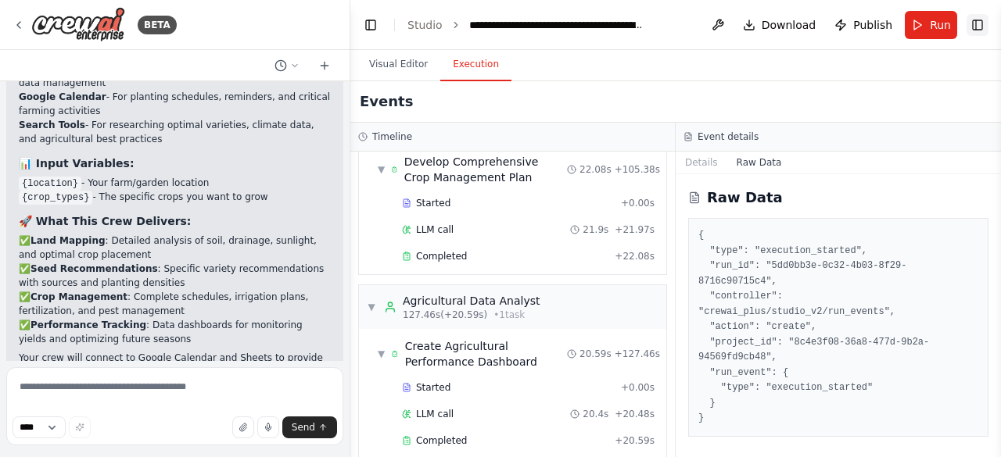
click at [969, 24] on button "Toggle Right Sidebar" at bounding box center [977, 25] width 22 height 22
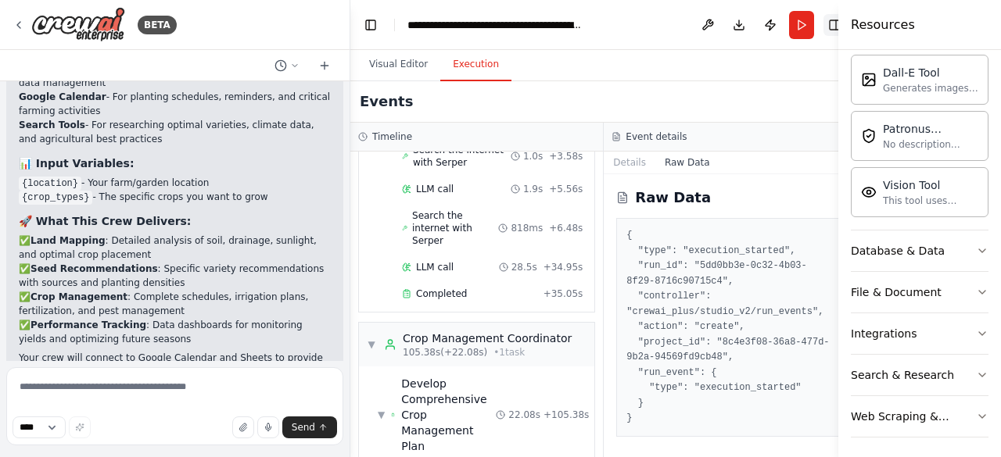
scroll to position [1260, 0]
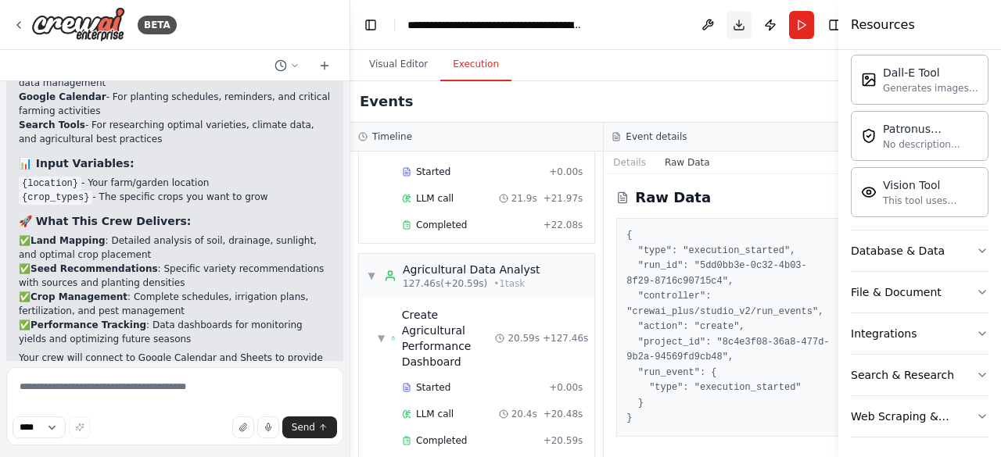
click at [726, 27] on button "Download" at bounding box center [738, 25] width 25 height 28
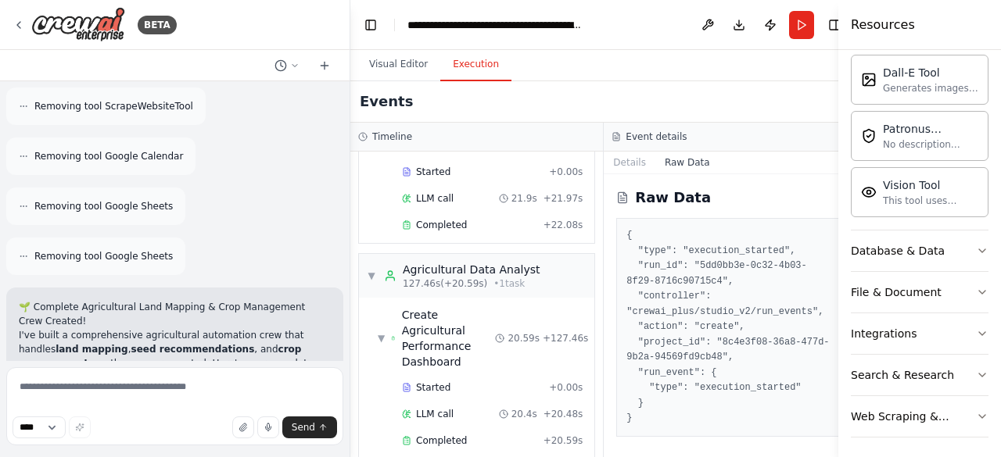
scroll to position [5930, 0]
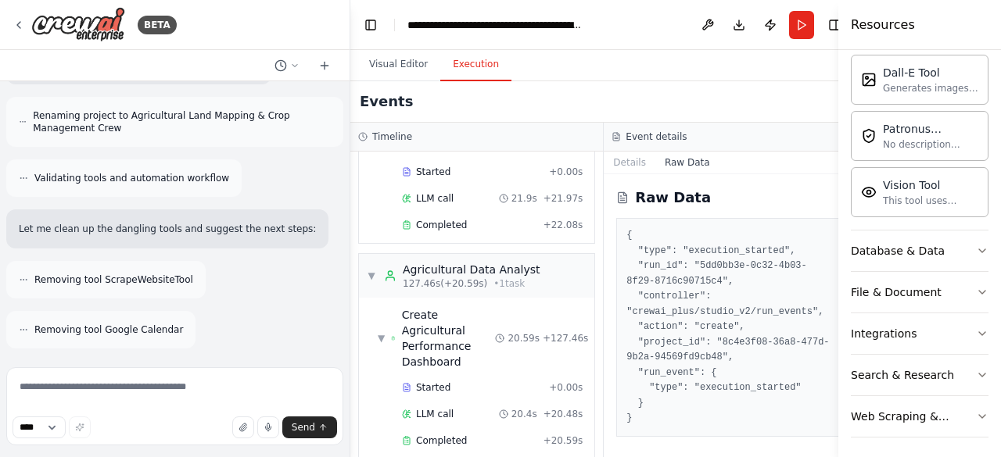
scroll to position [5809, 0]
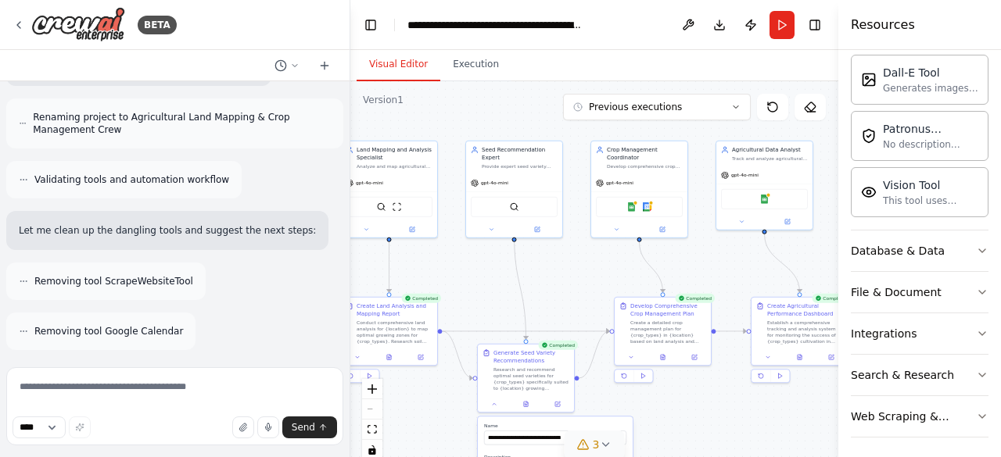
click at [402, 56] on button "Visual Editor" at bounding box center [399, 64] width 84 height 33
click at [369, 403] on div "React Flow controls" at bounding box center [372, 419] width 20 height 81
click at [374, 16] on button "Toggle Left Sidebar" at bounding box center [371, 25] width 22 height 22
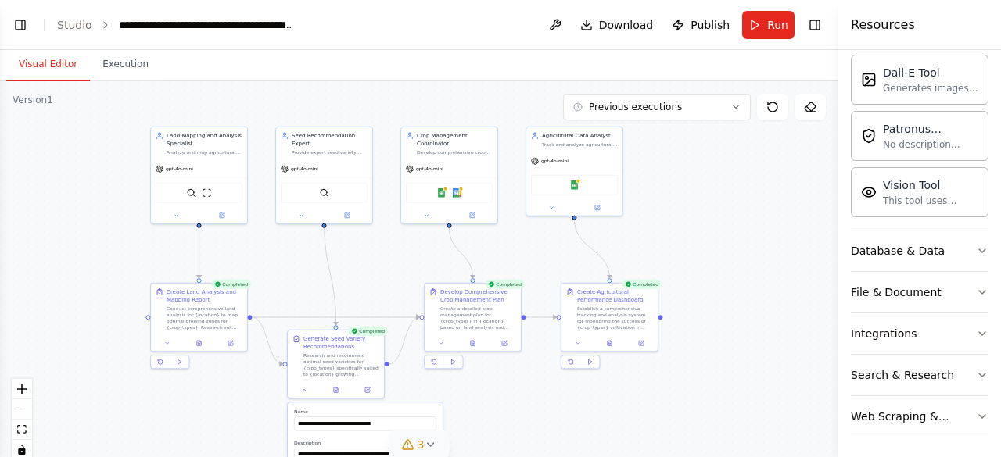
drag, startPoint x: 536, startPoint y: 240, endPoint x: 696, endPoint y: 226, distance: 160.9
click at [696, 226] on div ".deletable-edge-delete-btn { width: 20px; height: 20px; border: 0px solid #ffff…" at bounding box center [419, 276] width 838 height 391
click at [28, 21] on button "Toggle Left Sidebar" at bounding box center [20, 25] width 22 height 22
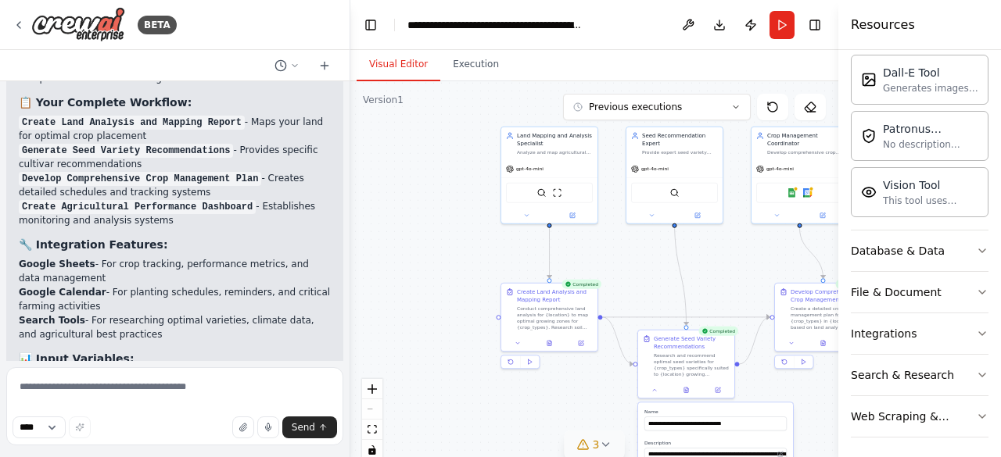
scroll to position [6419, 0]
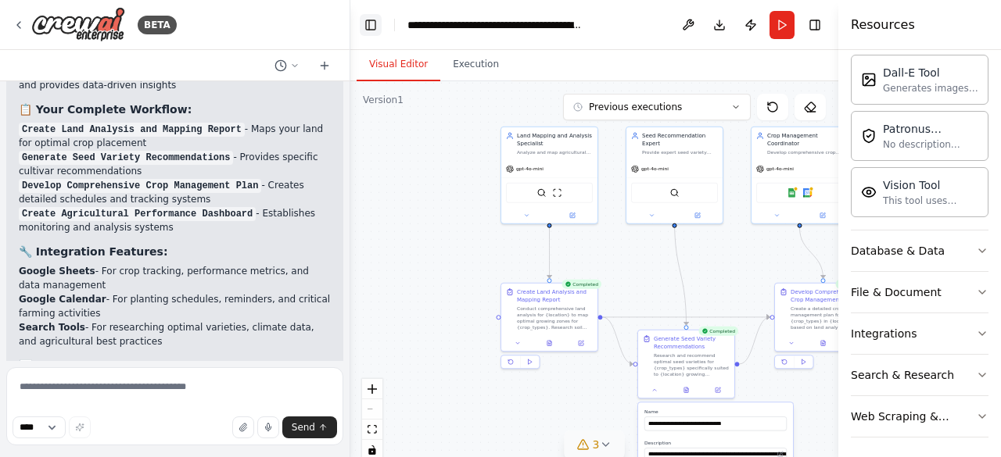
click at [367, 26] on button "Toggle Left Sidebar" at bounding box center [371, 25] width 22 height 22
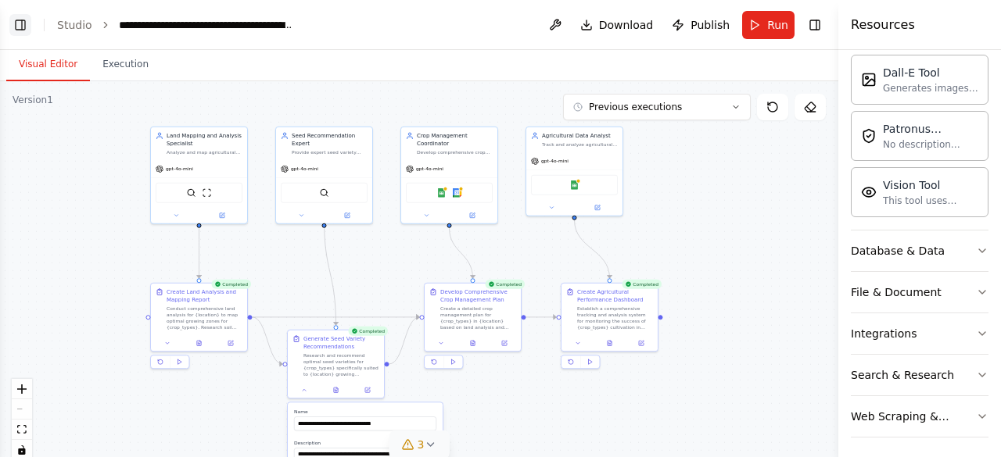
click at [19, 30] on button "Toggle Left Sidebar" at bounding box center [20, 25] width 22 height 22
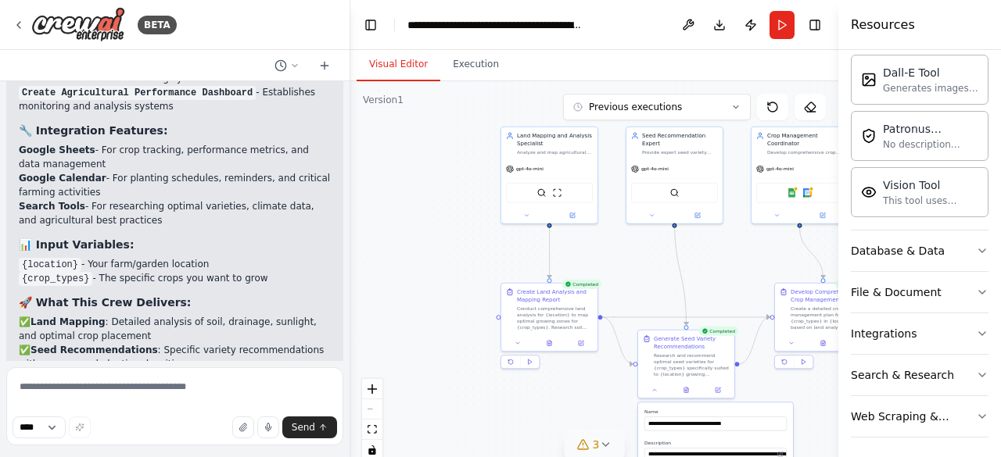
scroll to position [6539, 0]
click at [368, 18] on button "Toggle Left Sidebar" at bounding box center [371, 25] width 22 height 22
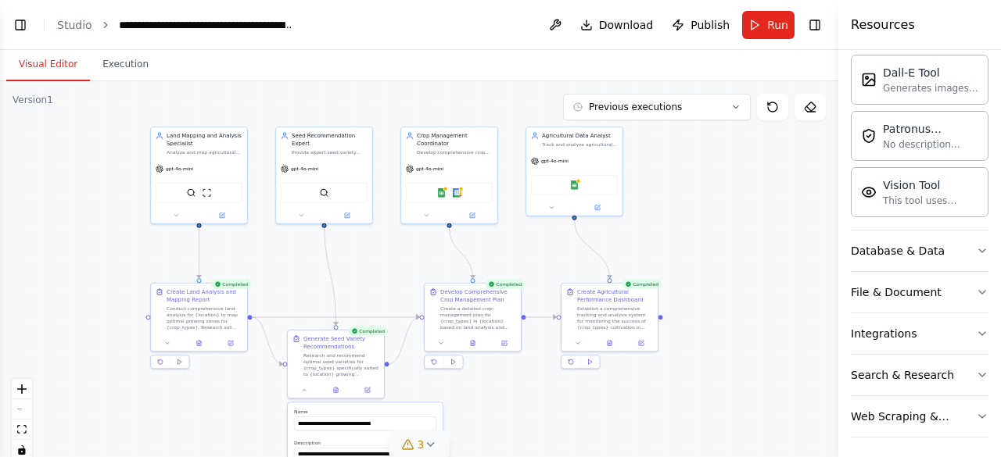
scroll to position [6621, 0]
click at [13, 24] on button "Toggle Left Sidebar" at bounding box center [20, 25] width 22 height 22
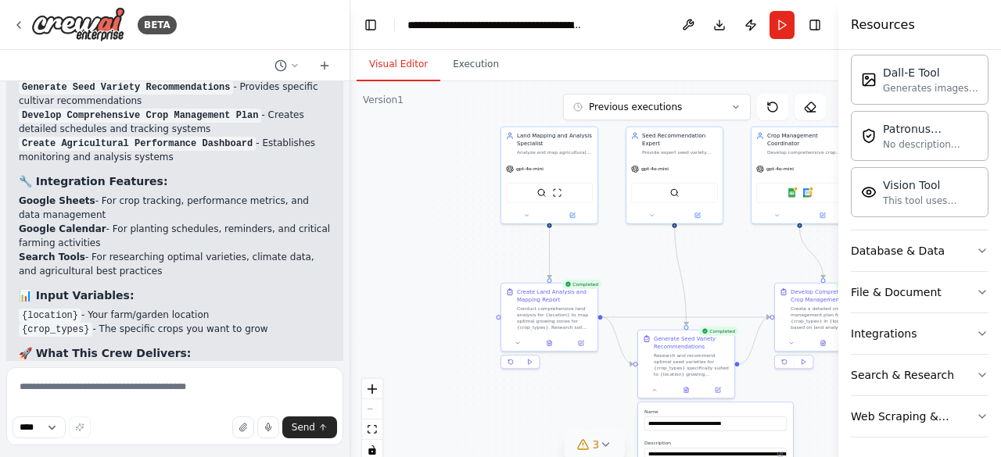
scroll to position [6527, 0]
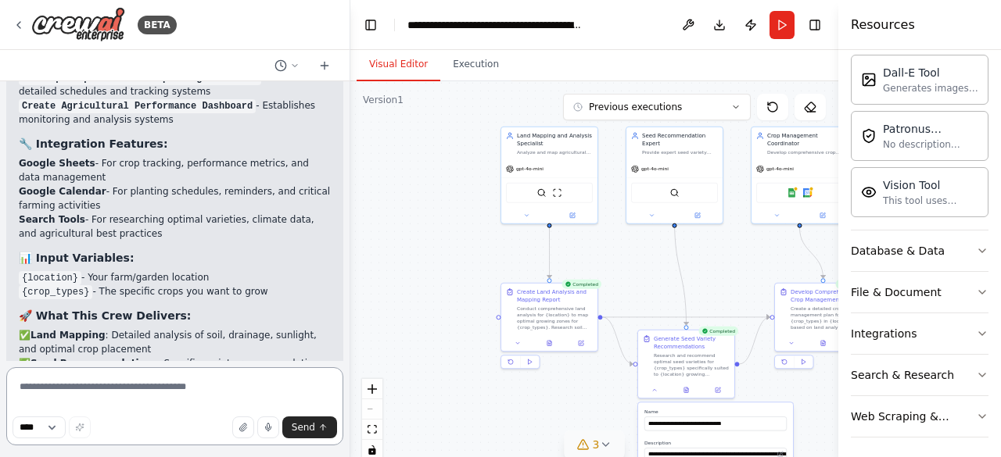
click at [129, 388] on textarea at bounding box center [174, 406] width 337 height 78
type textarea "**********"
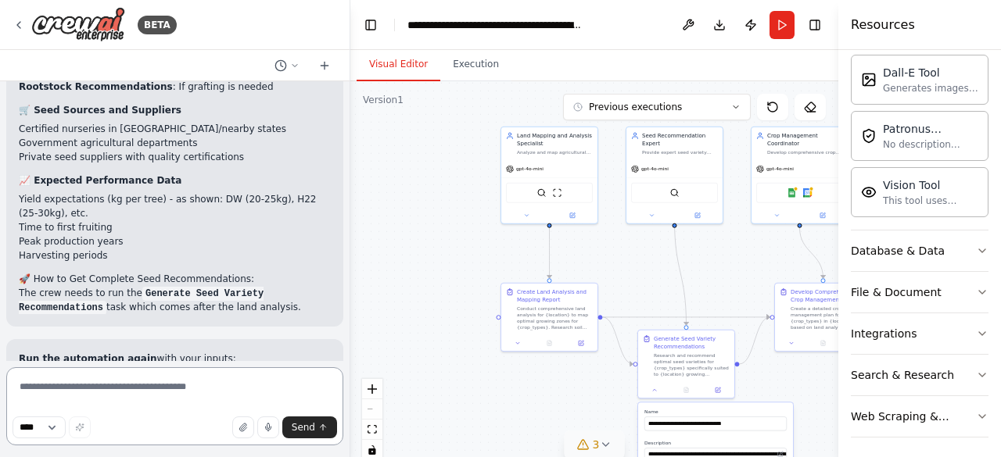
scroll to position [7760, 0]
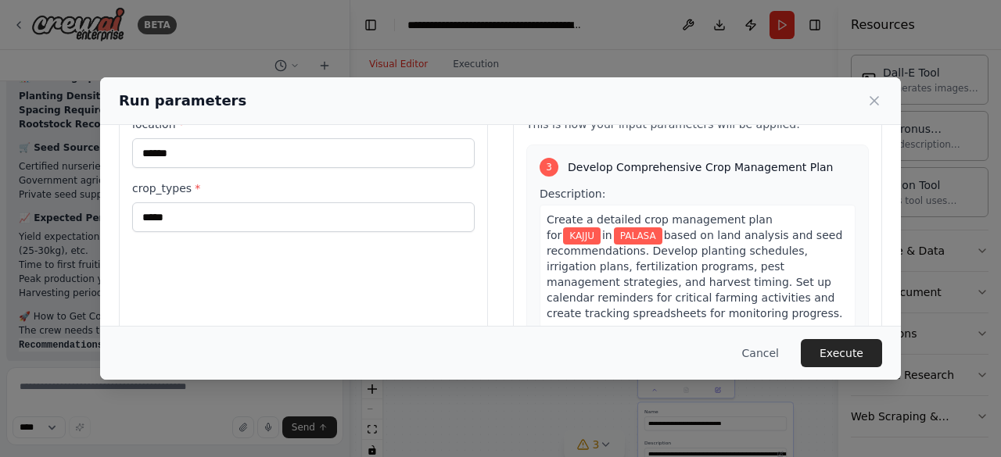
scroll to position [680, 0]
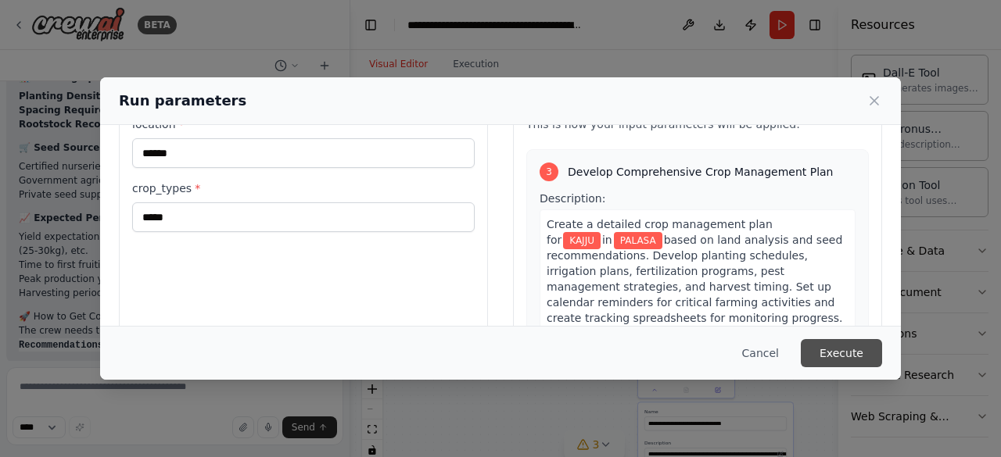
click at [830, 354] on button "Execute" at bounding box center [841, 353] width 81 height 28
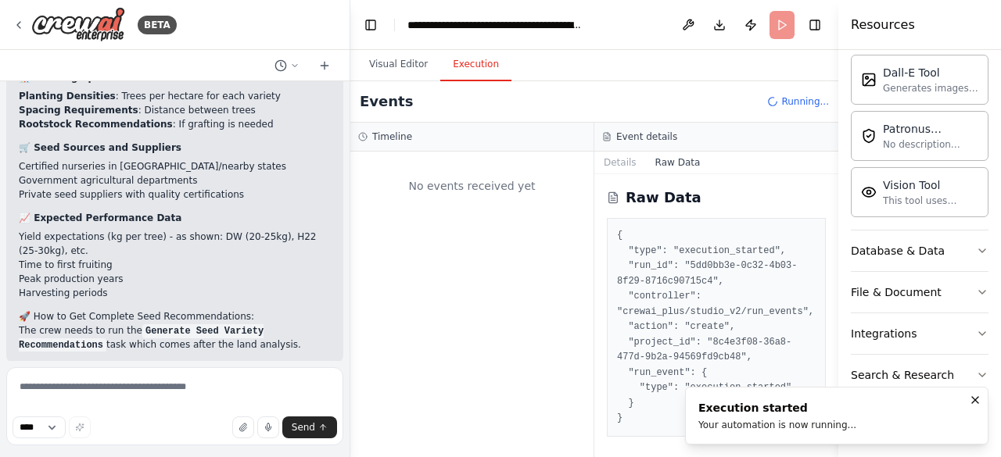
scroll to position [0, 0]
click at [392, 132] on h3 "Timeline" at bounding box center [392, 137] width 40 height 13
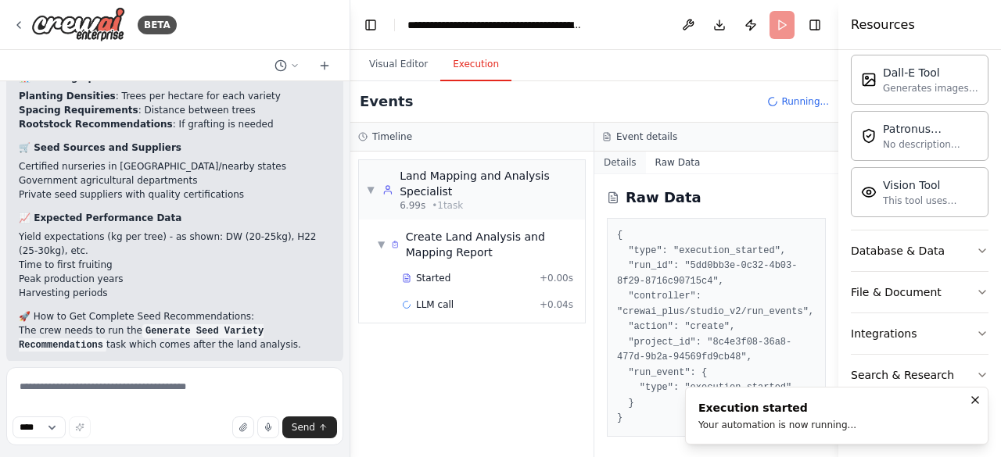
click at [617, 168] on button "Details" at bounding box center [620, 163] width 52 height 22
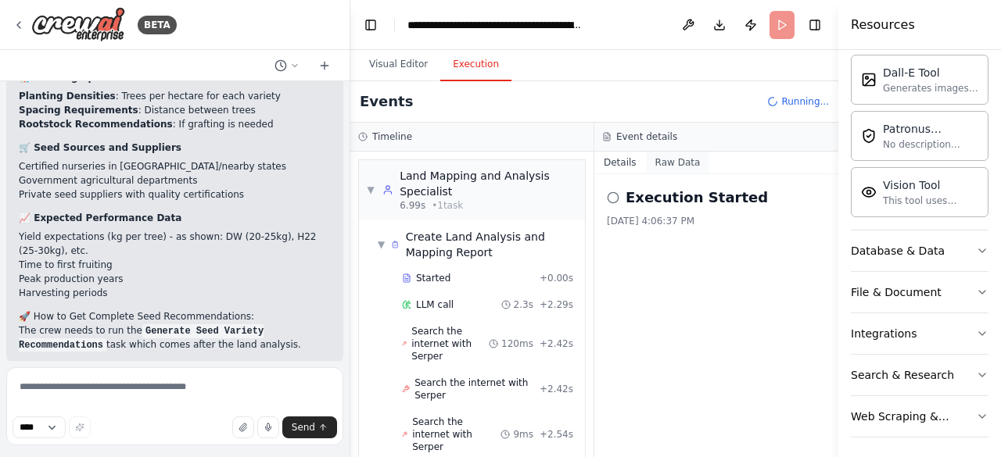
scroll to position [35, 0]
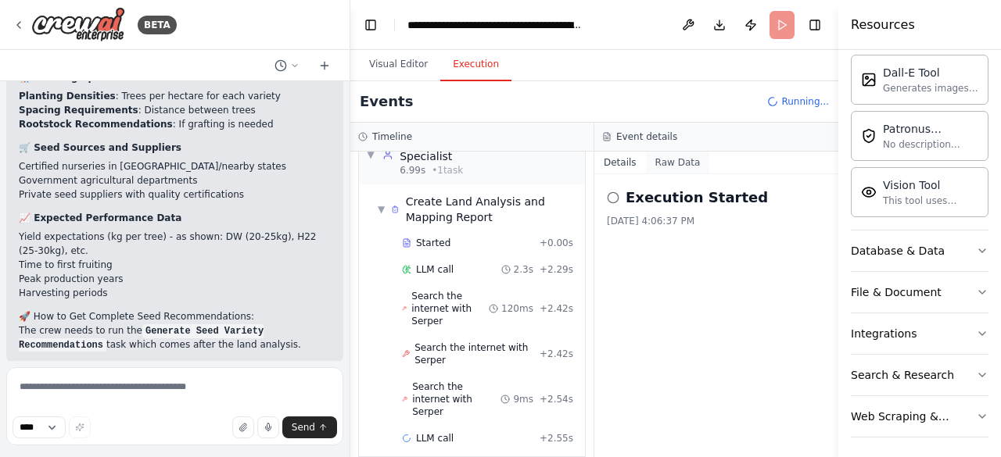
click at [682, 156] on button "Raw Data" at bounding box center [678, 163] width 64 height 22
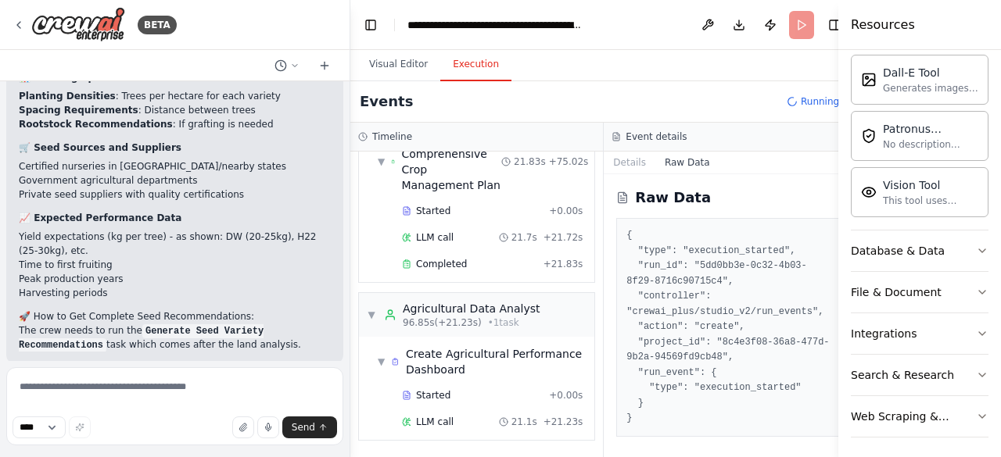
scroll to position [7760, 0]
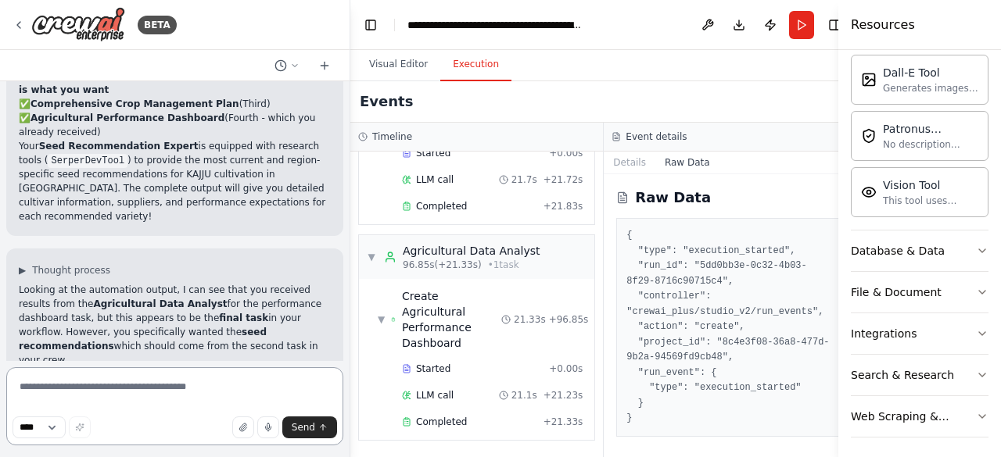
scroll to position [8040, 0]
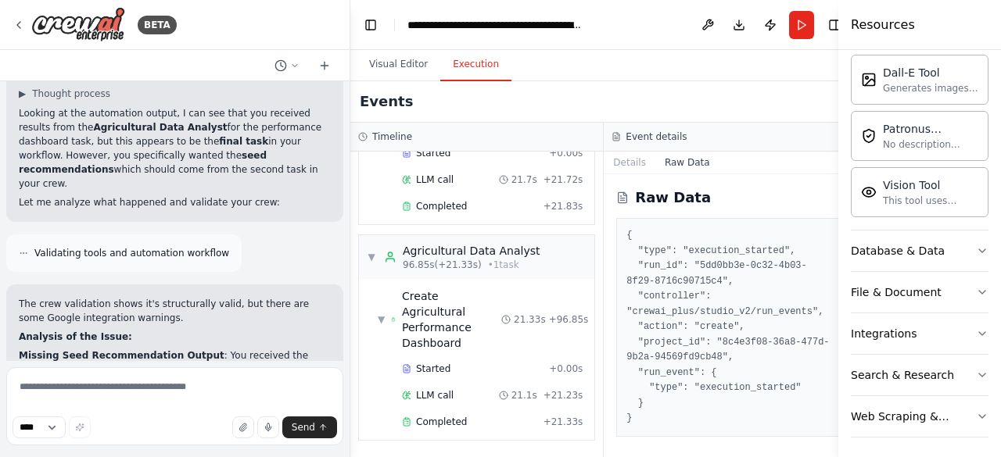
scroll to position [8363, 0]
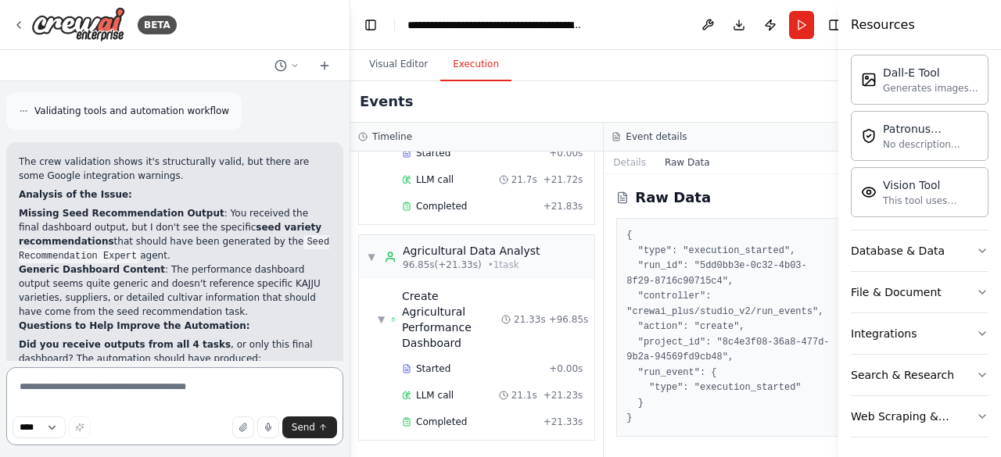
click at [146, 374] on textarea at bounding box center [174, 406] width 337 height 78
type textarea "**********"
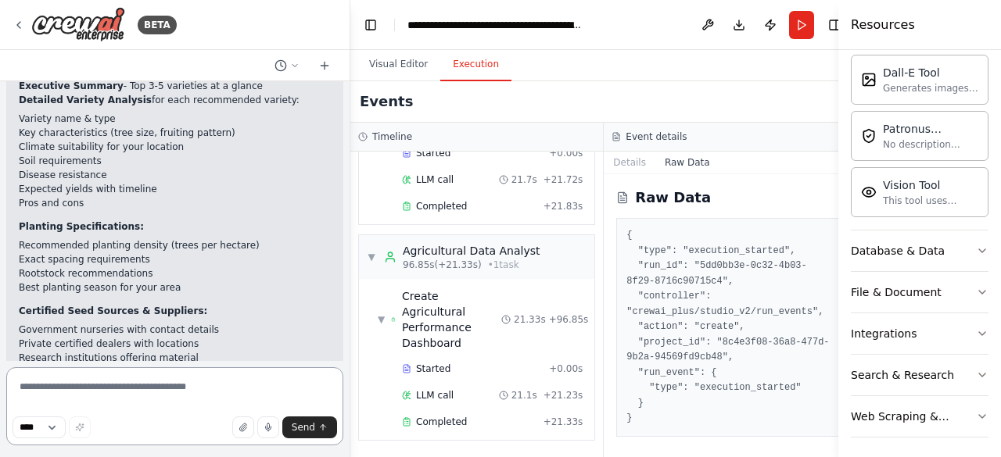
scroll to position [9824, 0]
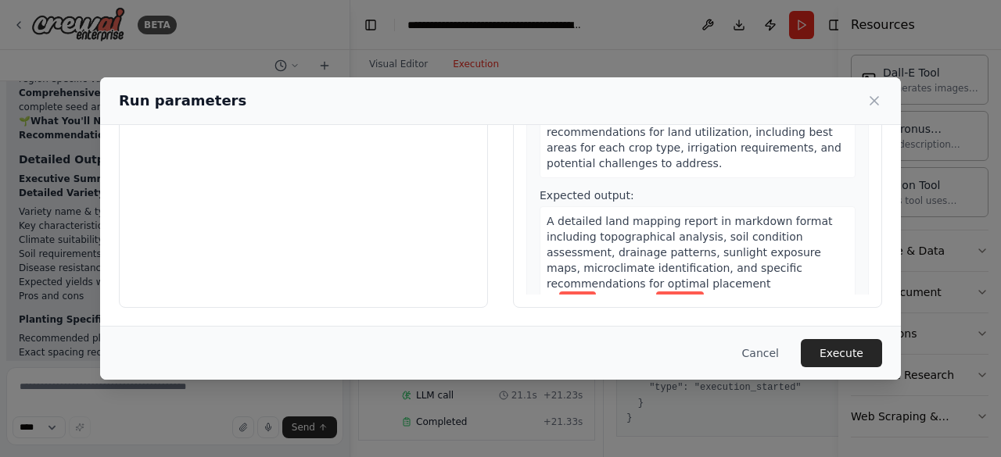
scroll to position [0, 0]
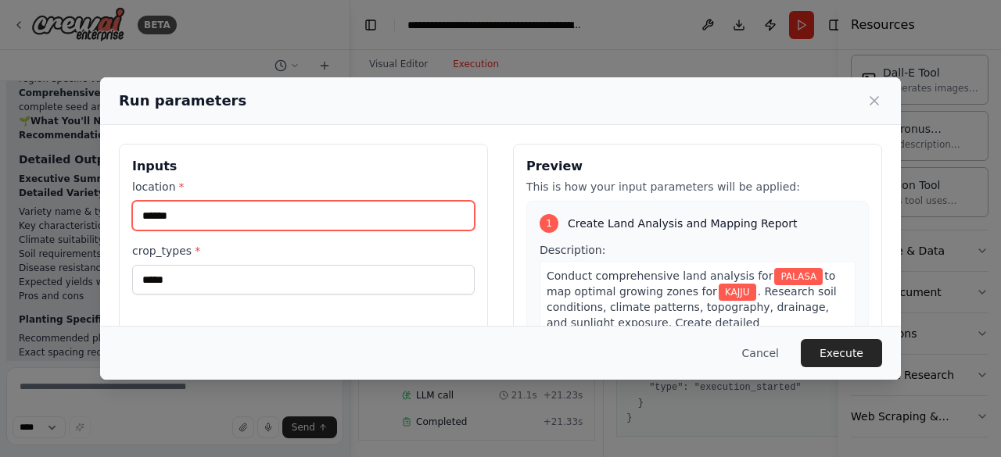
click at [240, 210] on input "******" at bounding box center [303, 216] width 342 height 30
drag, startPoint x: 240, startPoint y: 210, endPoint x: 101, endPoint y: 192, distance: 140.2
click at [101, 192] on div "Inputs location * ****** crop_types * ***** Preview This is how your input para…" at bounding box center [500, 329] width 801 height 408
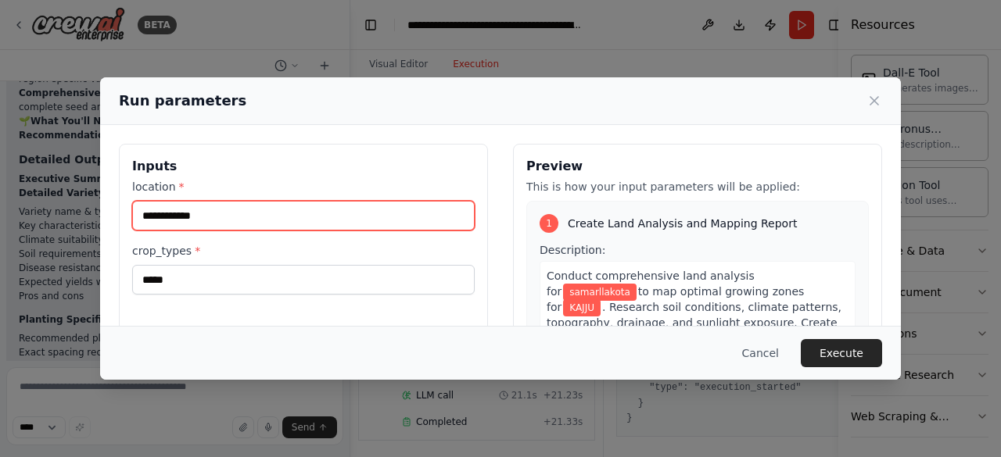
type input "**********"
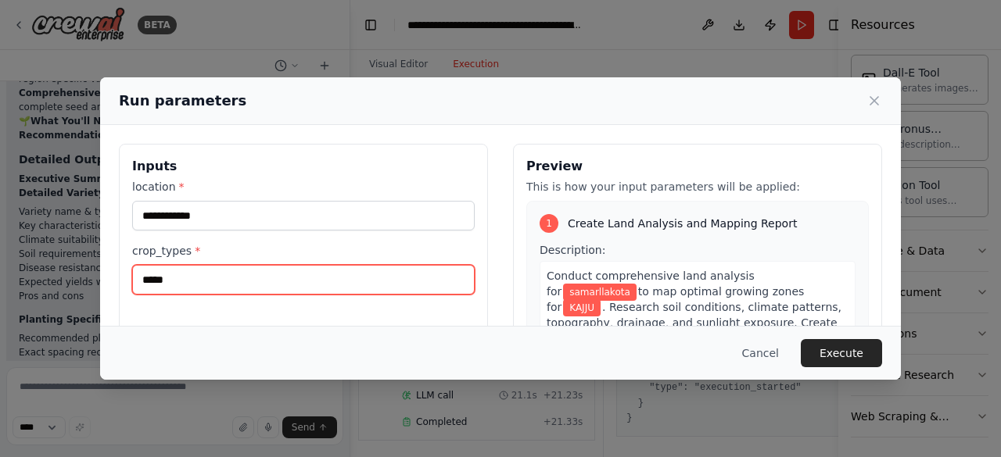
click at [206, 281] on input "*****" at bounding box center [303, 280] width 342 height 30
type input "*"
type input "****"
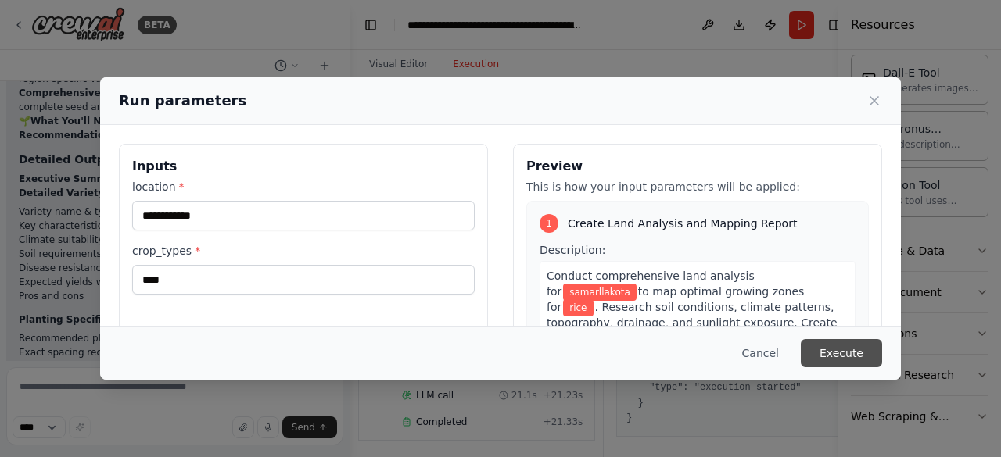
click at [818, 348] on button "Execute" at bounding box center [841, 353] width 81 height 28
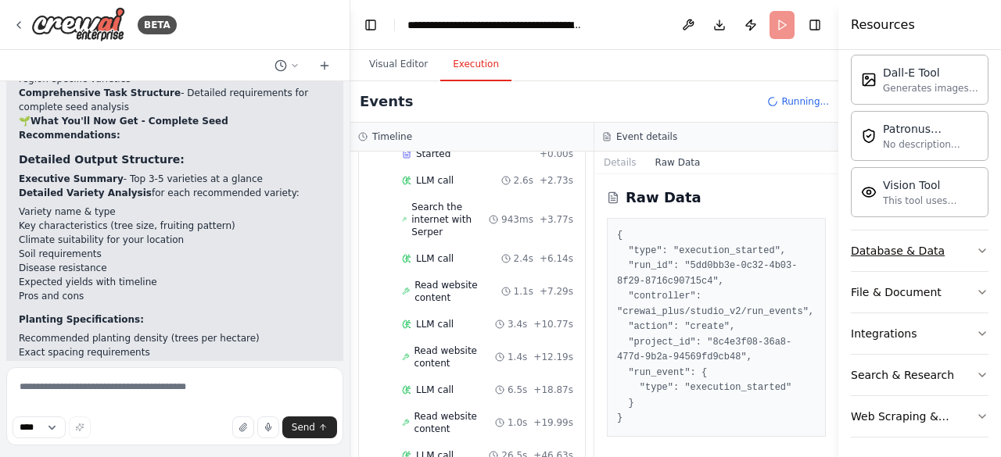
scroll to position [1425, 0]
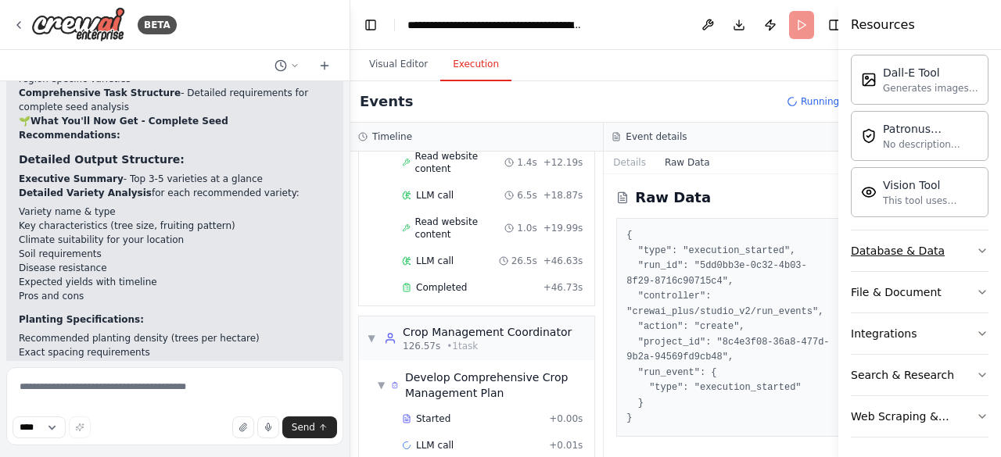
click at [944, 242] on button "Database & Data" at bounding box center [920, 251] width 138 height 41
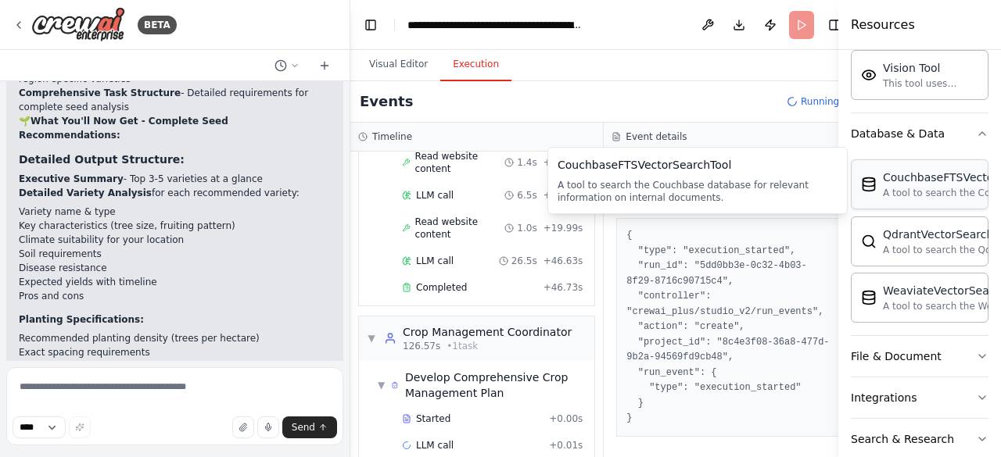
scroll to position [449, 0]
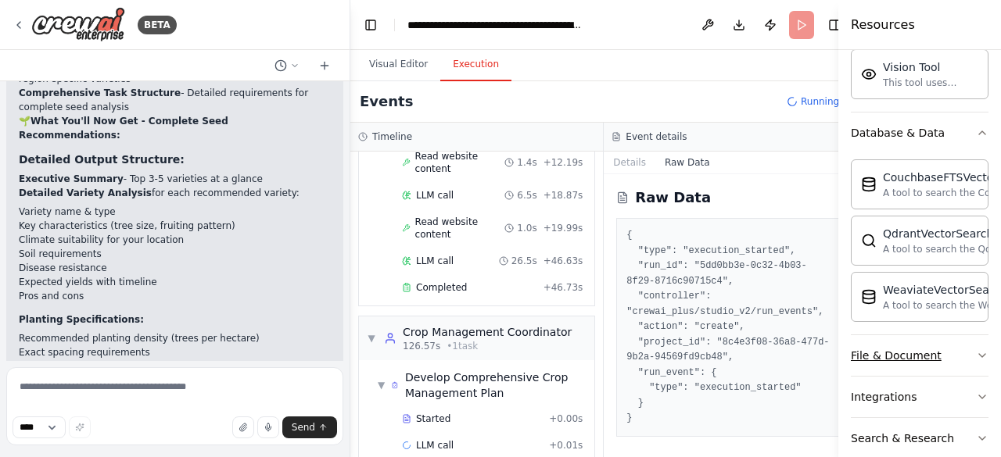
click at [949, 346] on button "File & Document" at bounding box center [920, 355] width 138 height 41
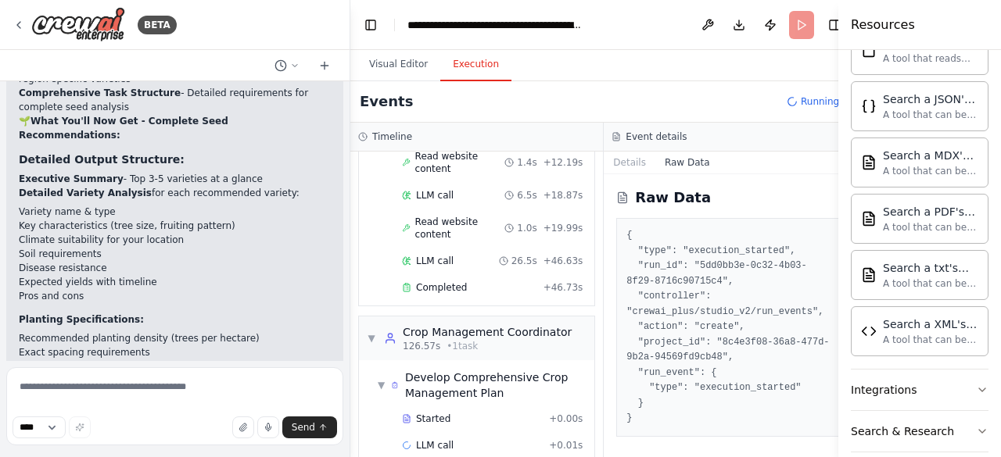
scroll to position [969, 0]
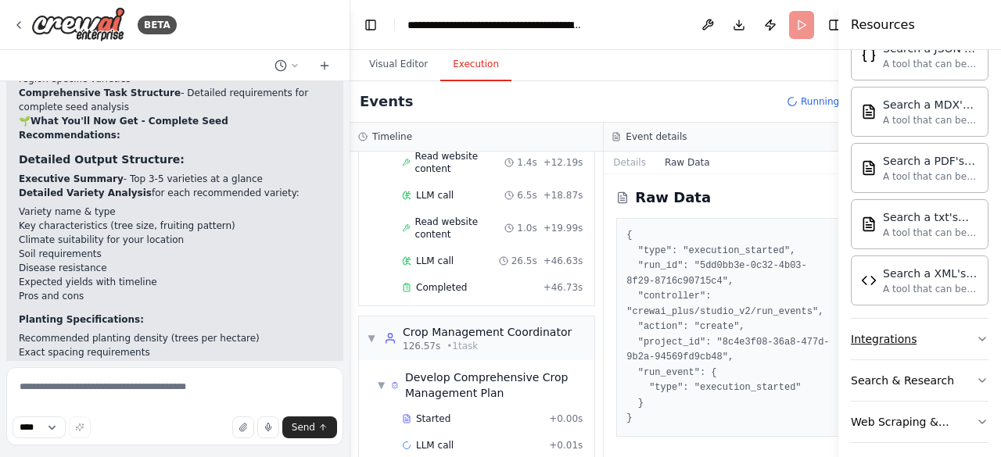
click at [942, 336] on button "Integrations" at bounding box center [920, 339] width 138 height 41
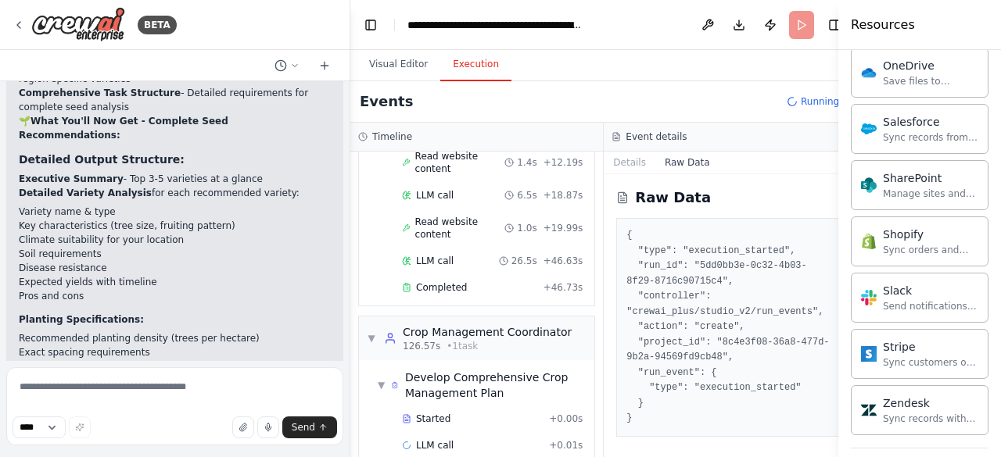
scroll to position [2209, 0]
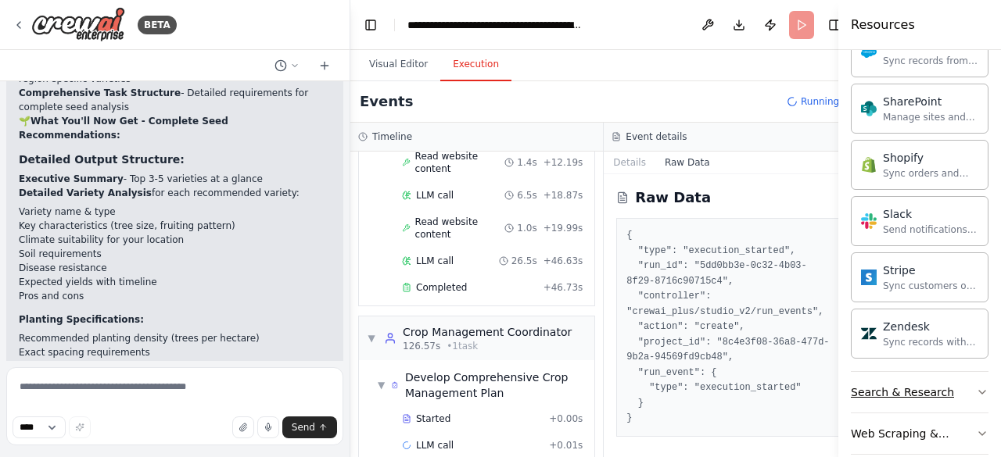
click at [944, 372] on button "Search & Research" at bounding box center [920, 392] width 138 height 41
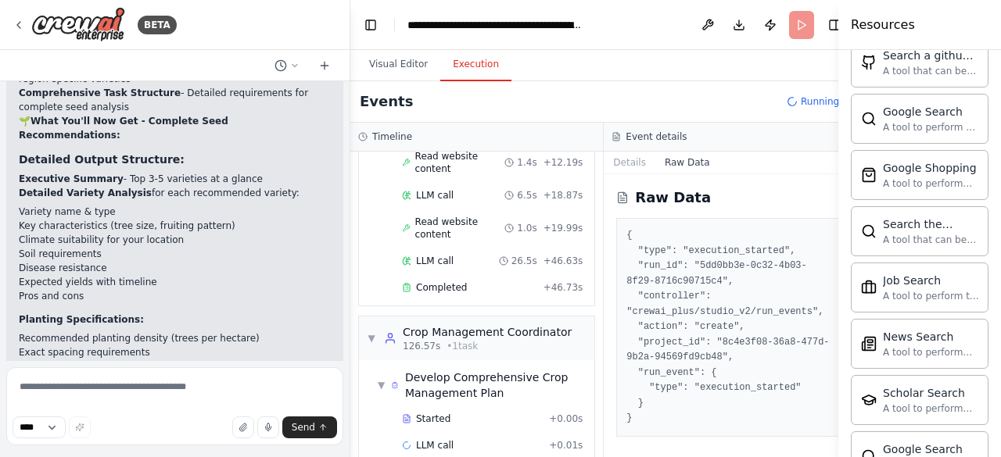
scroll to position [3002, 0]
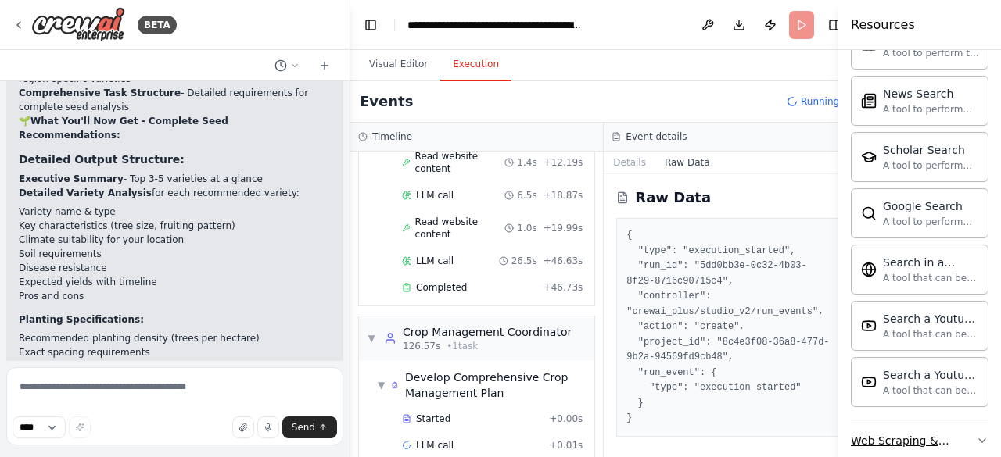
click at [951, 433] on div "Web Scraping & Browsing" at bounding box center [913, 441] width 125 height 16
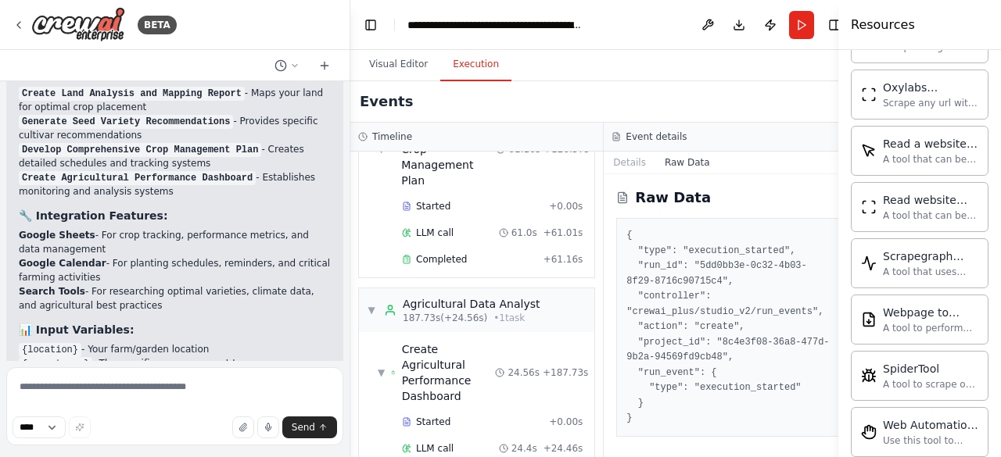
scroll to position [1711, 0]
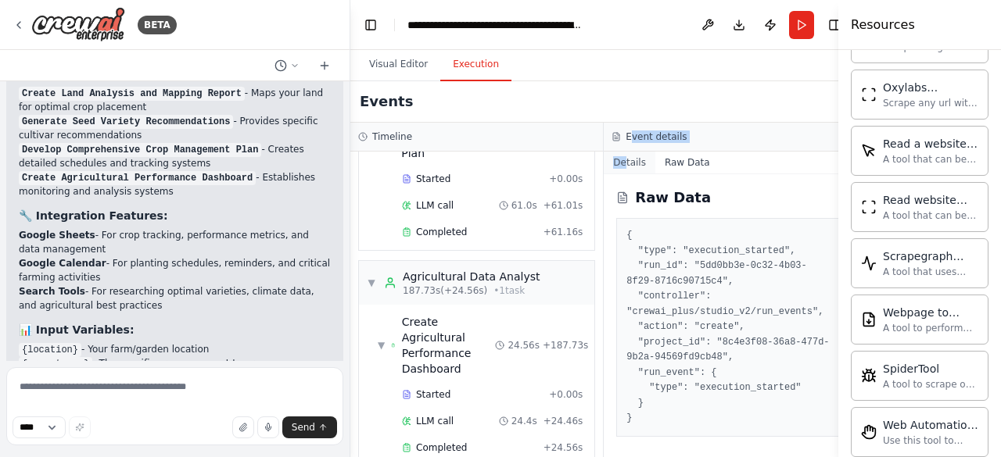
drag, startPoint x: 619, startPoint y: 149, endPoint x: 613, endPoint y: 160, distance: 12.6
click at [613, 160] on div "Event details Details Raw Data Raw Data { "type": "execution_started", "run_id"…" at bounding box center [730, 290] width 253 height 335
click at [613, 160] on button "Details" at bounding box center [630, 163] width 52 height 22
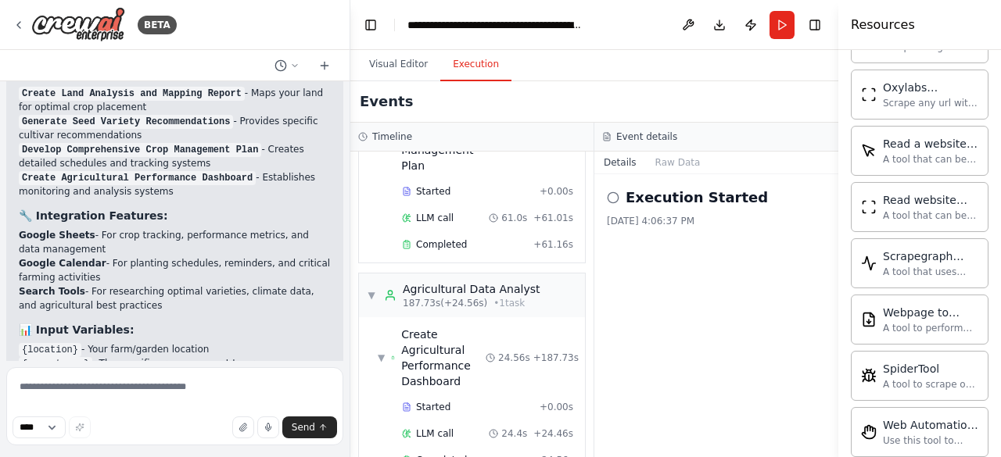
click at [613, 201] on icon at bounding box center [613, 198] width 13 height 13
click at [727, 32] on button "Download" at bounding box center [719, 25] width 25 height 28
